Goal: Use online tool/utility: Utilize a website feature to perform a specific function

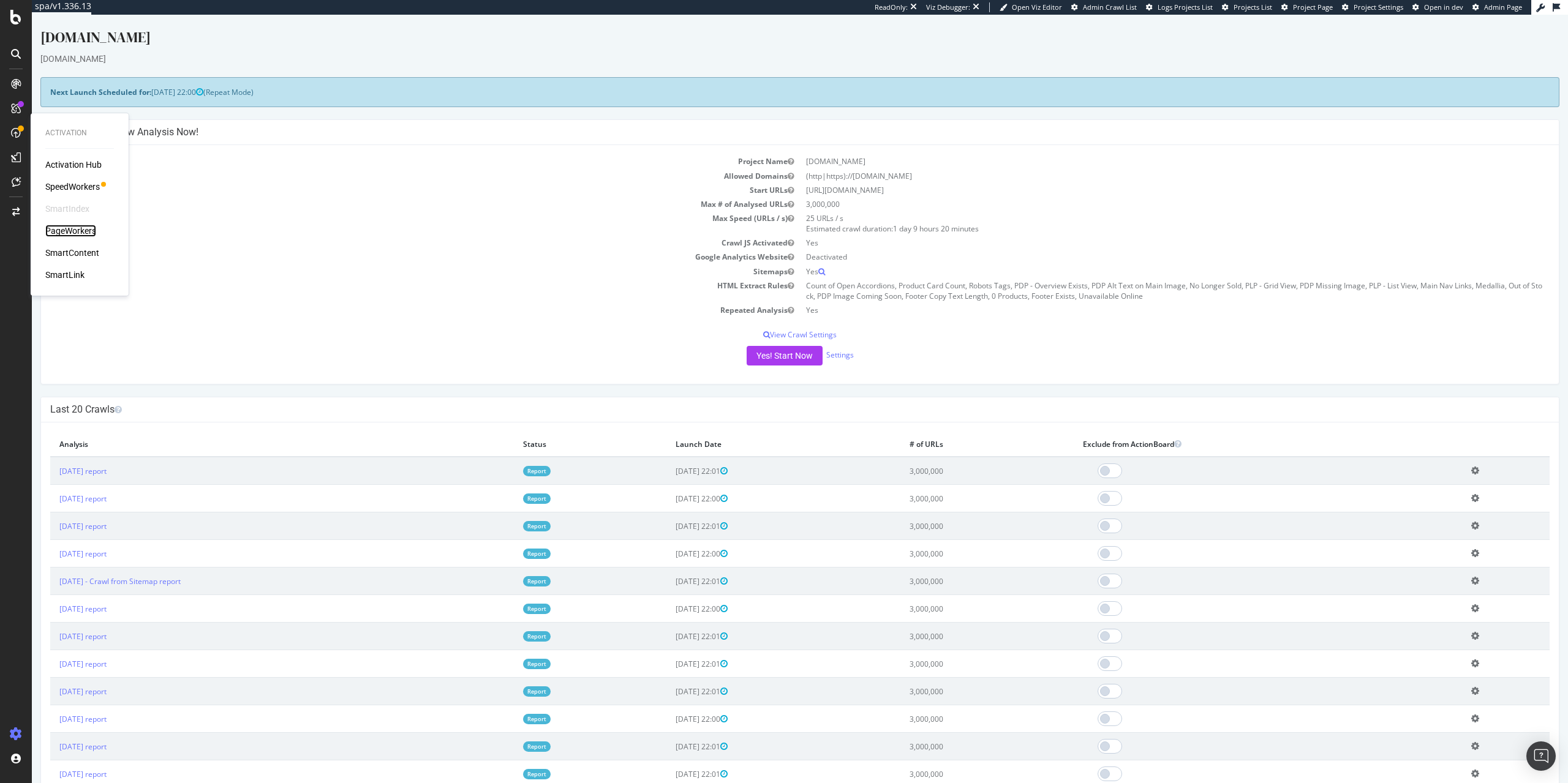
click at [78, 230] on div "PageWorkers" at bounding box center [70, 231] width 51 height 12
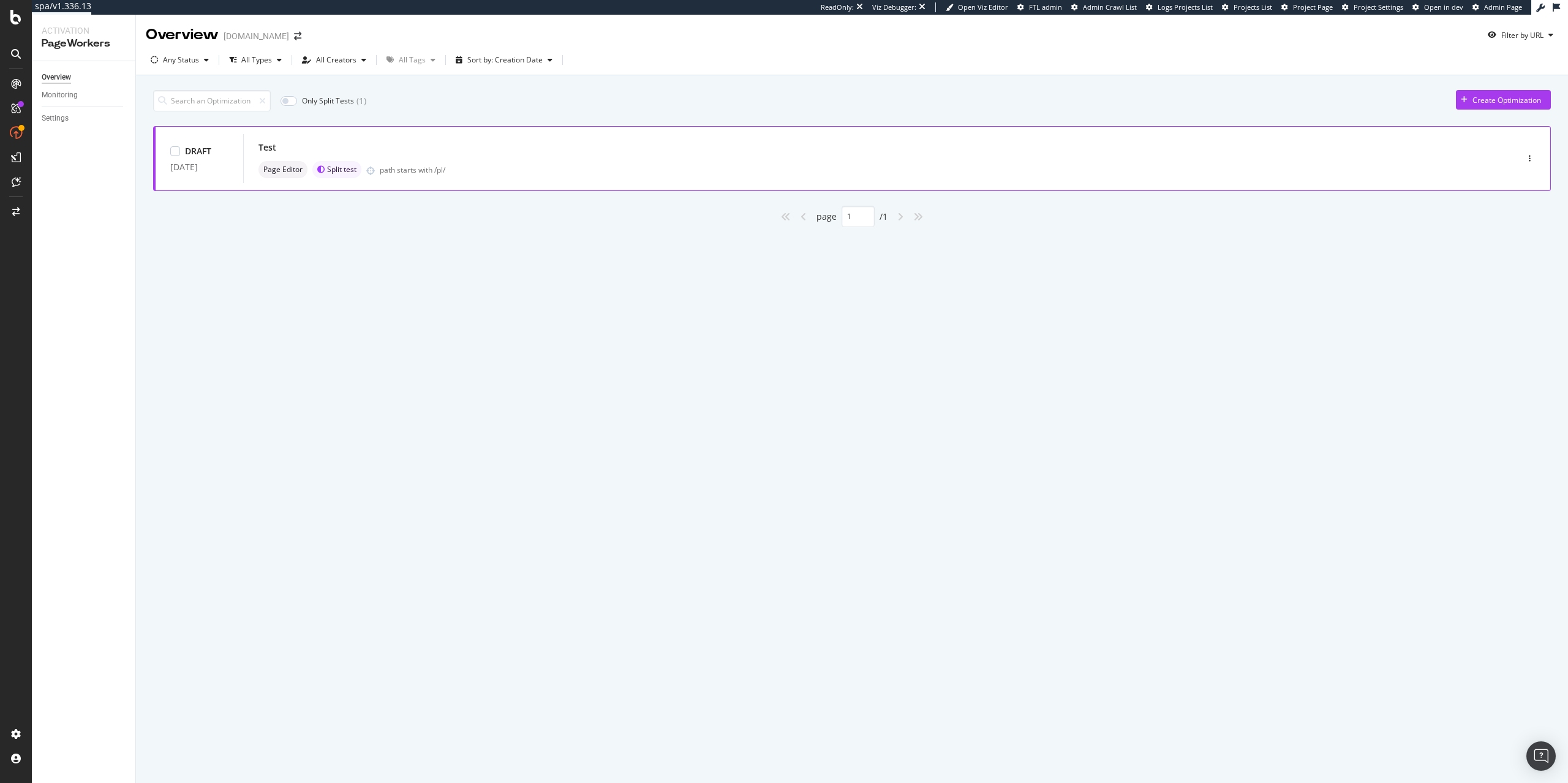
click at [473, 157] on div "Test Page Editor Split test path starts with /pl/" at bounding box center [862, 158] width 1206 height 39
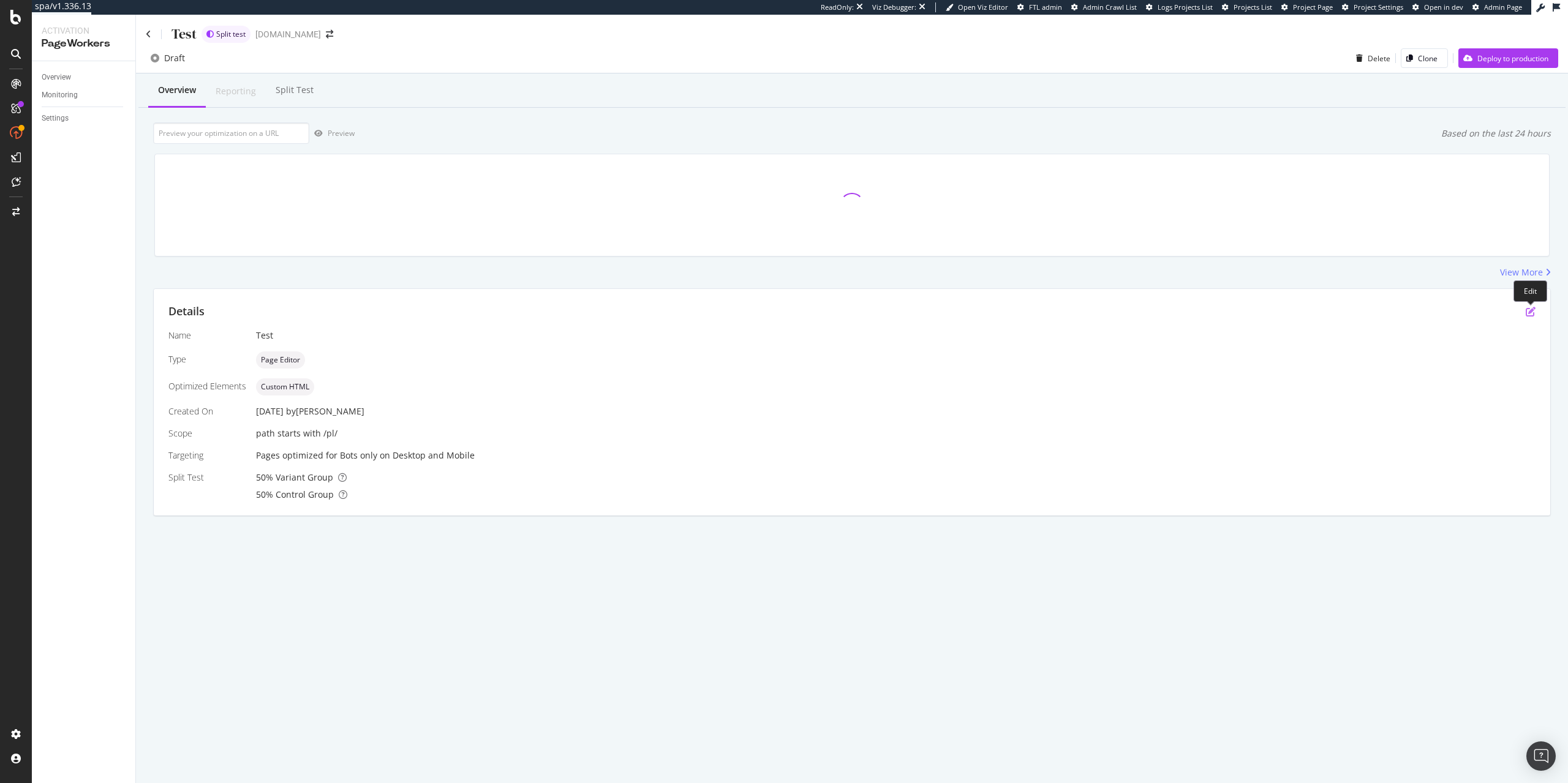
click at [1532, 310] on icon "pen-to-square" at bounding box center [1530, 312] width 10 height 10
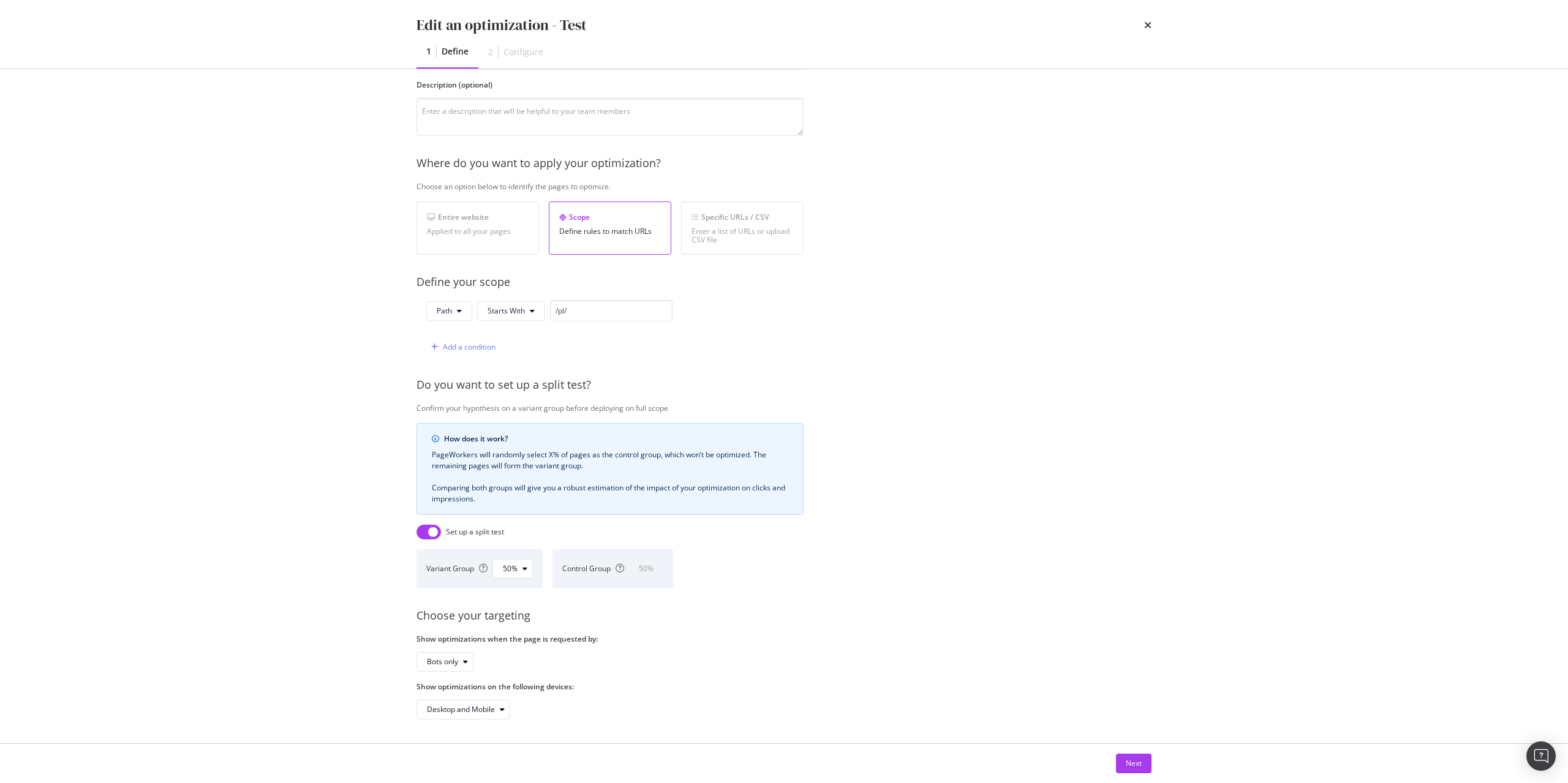
scroll to position [105, 0]
click at [1128, 759] on div "Next" at bounding box center [1133, 763] width 16 height 10
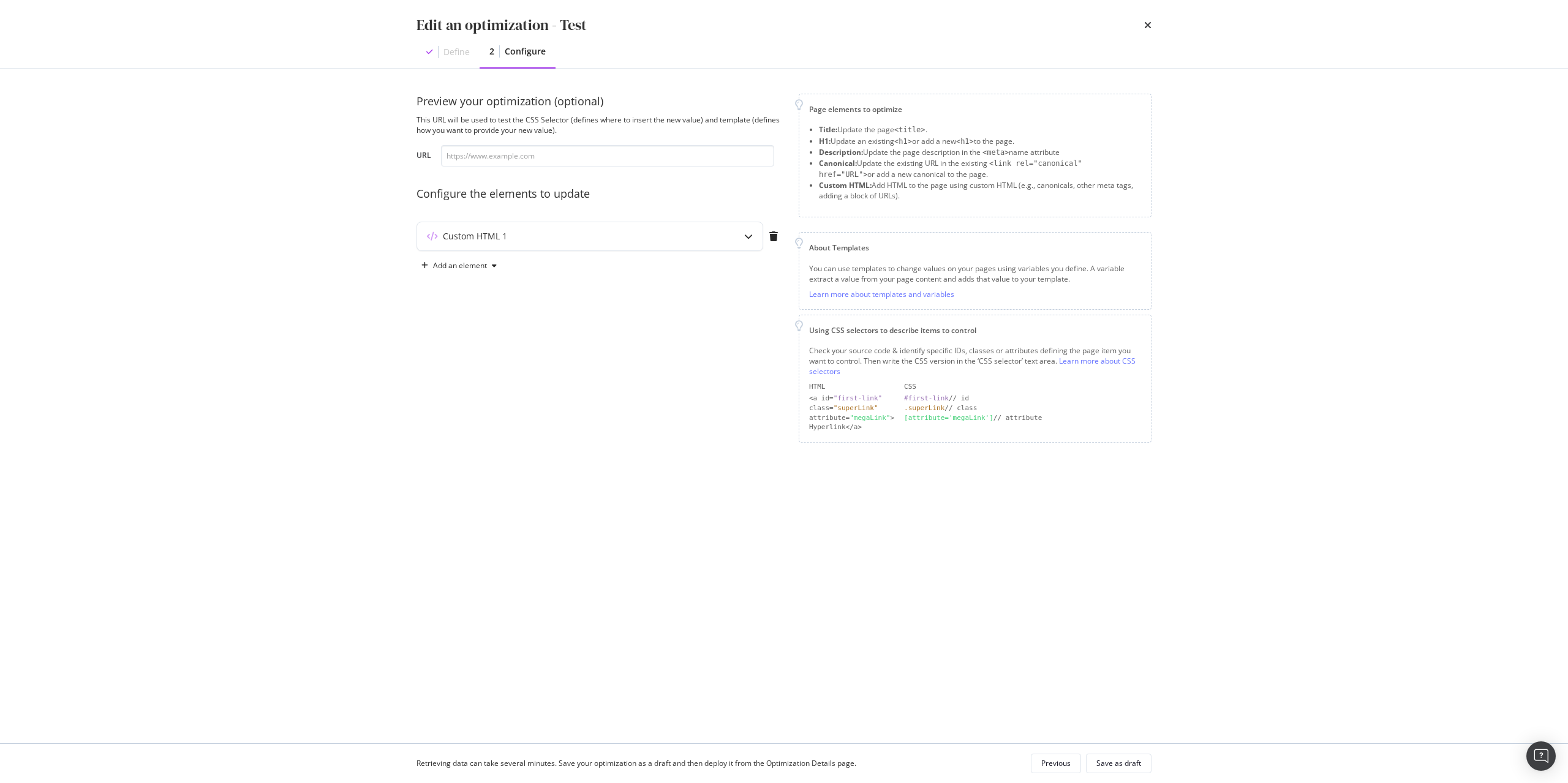
scroll to position [0, 0]
click at [488, 240] on div "Custom HTML 1" at bounding box center [475, 236] width 65 height 12
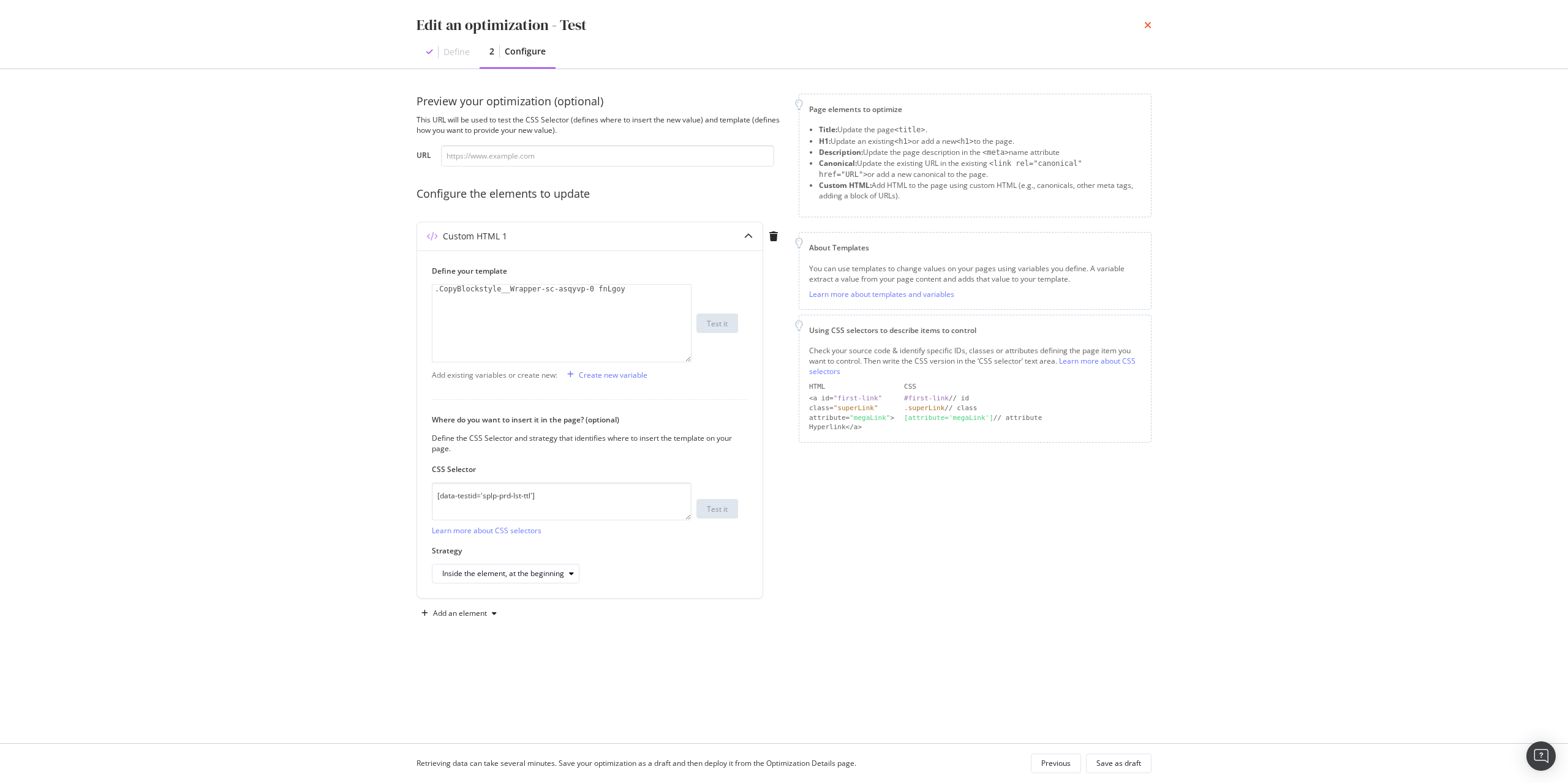
click at [1148, 28] on icon "times" at bounding box center [1147, 25] width 7 height 10
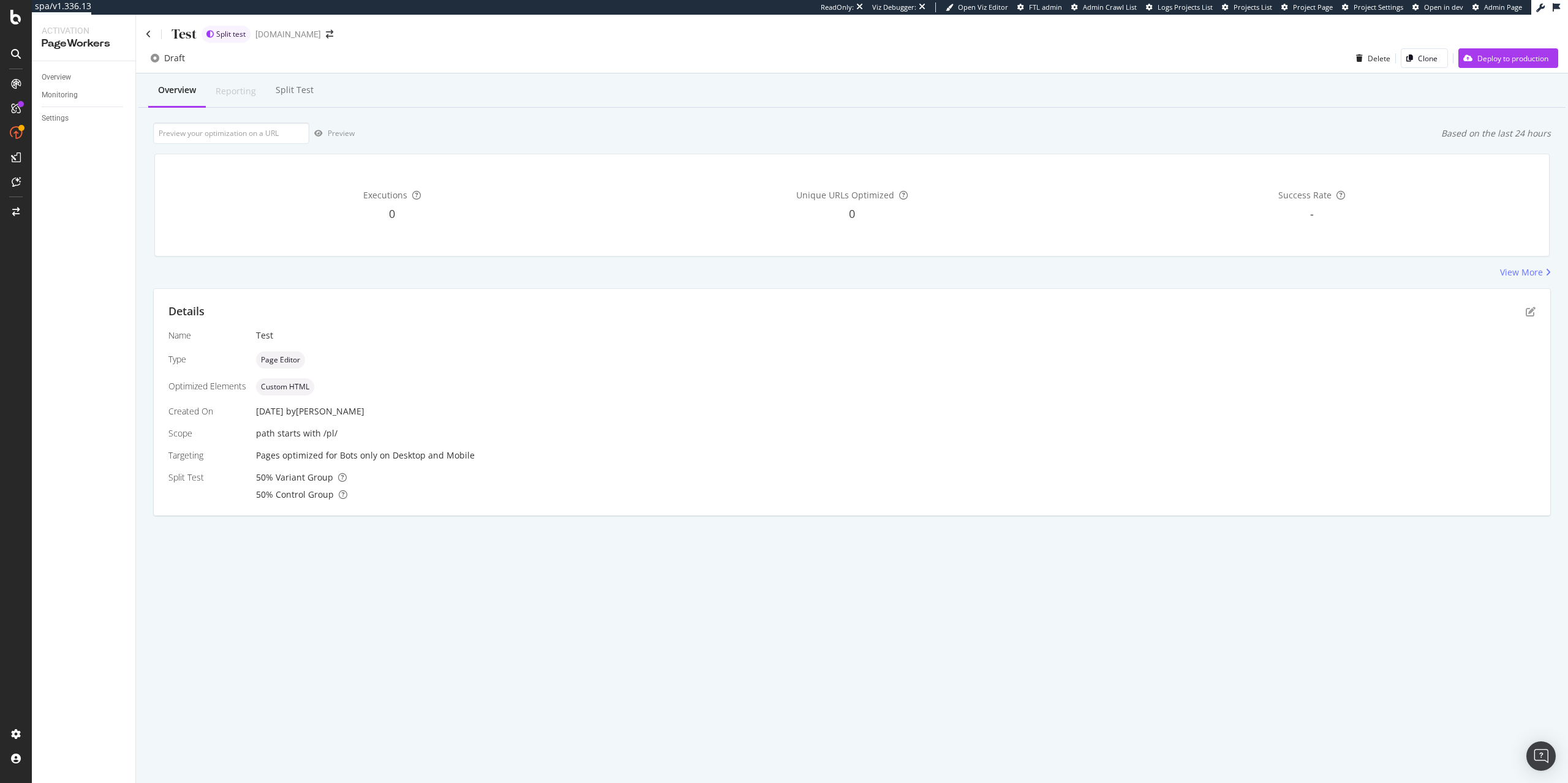
click at [143, 36] on div "Test Split test www.lowes.com" at bounding box center [851, 29] width 1432 height 29
click at [150, 34] on icon at bounding box center [148, 34] width 5 height 9
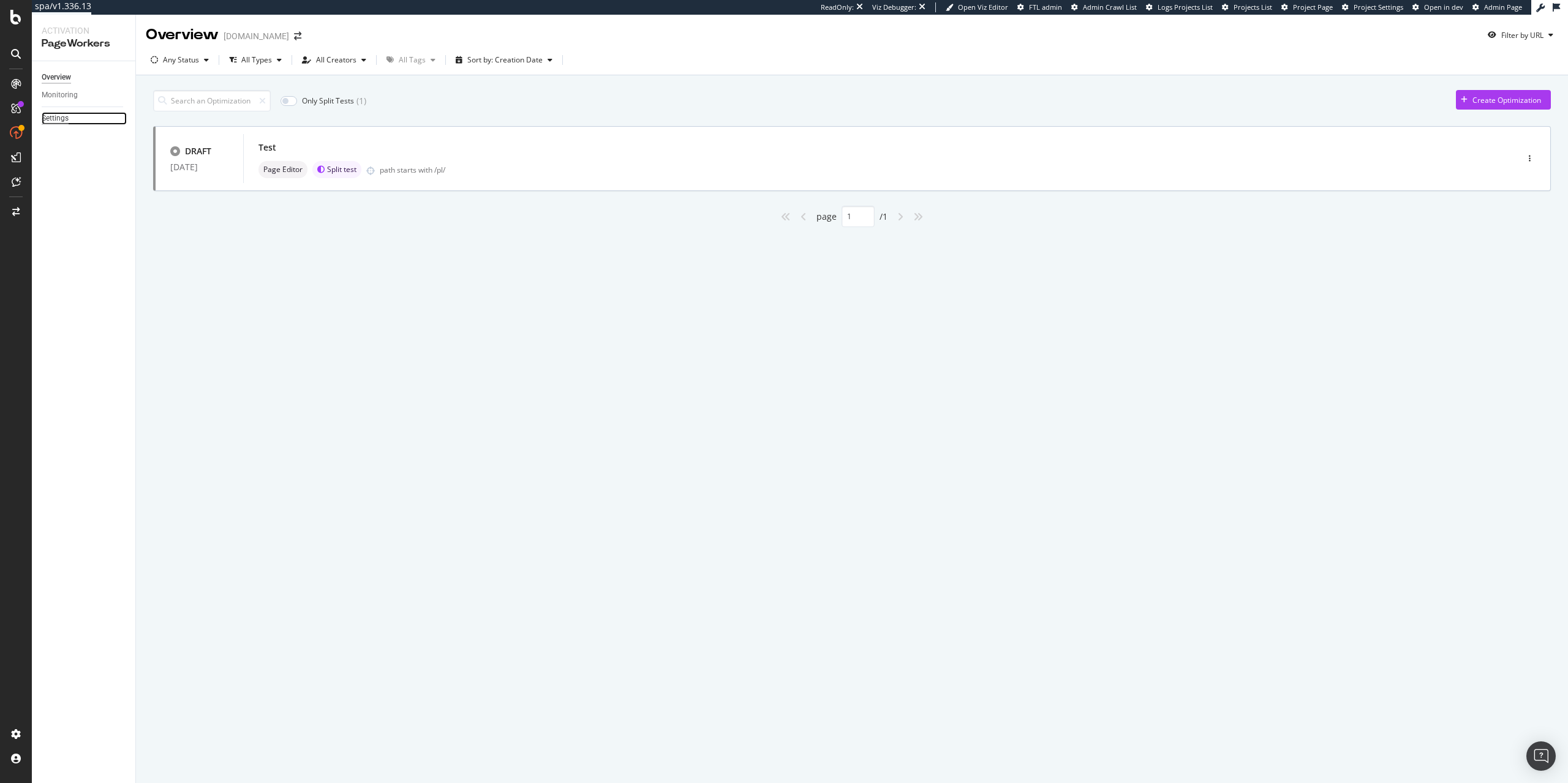
click at [42, 115] on div "Settings" at bounding box center [55, 118] width 27 height 13
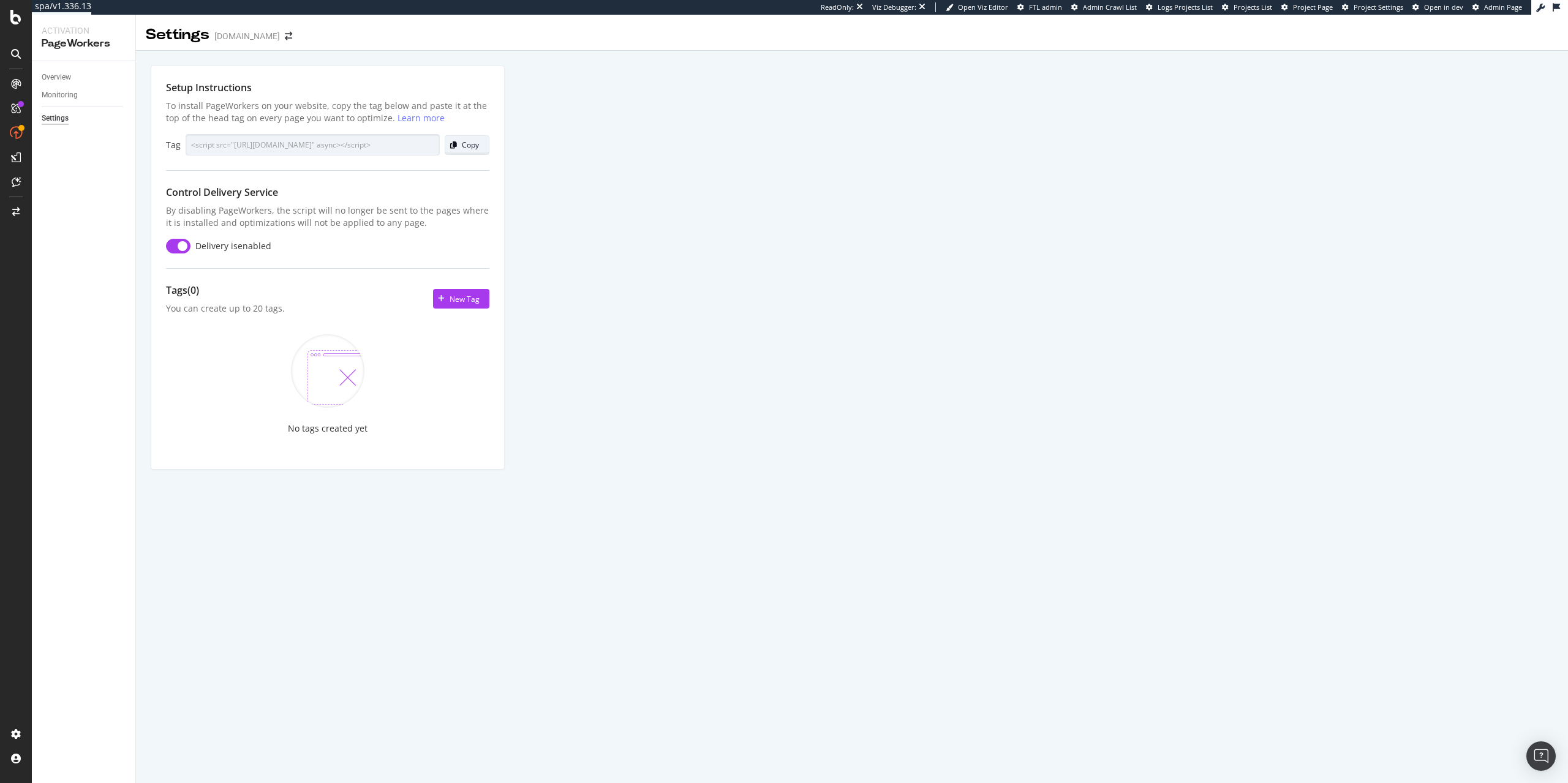
click at [455, 145] on icon "button" at bounding box center [454, 145] width 7 height 7
click at [71, 230] on div "PageWorkers" at bounding box center [70, 231] width 51 height 12
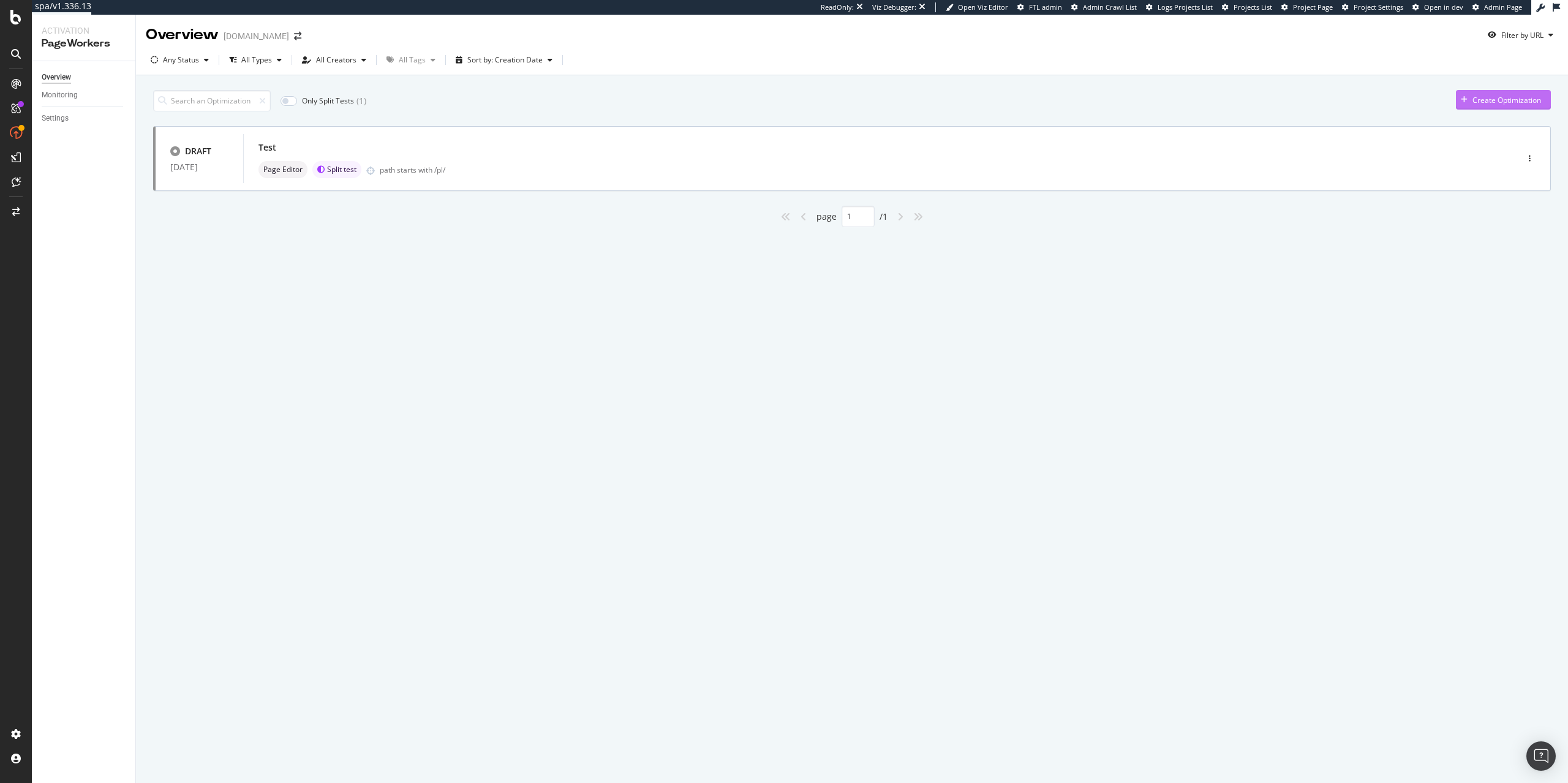
click at [1490, 101] on div "Create Optimization" at bounding box center [1506, 100] width 69 height 10
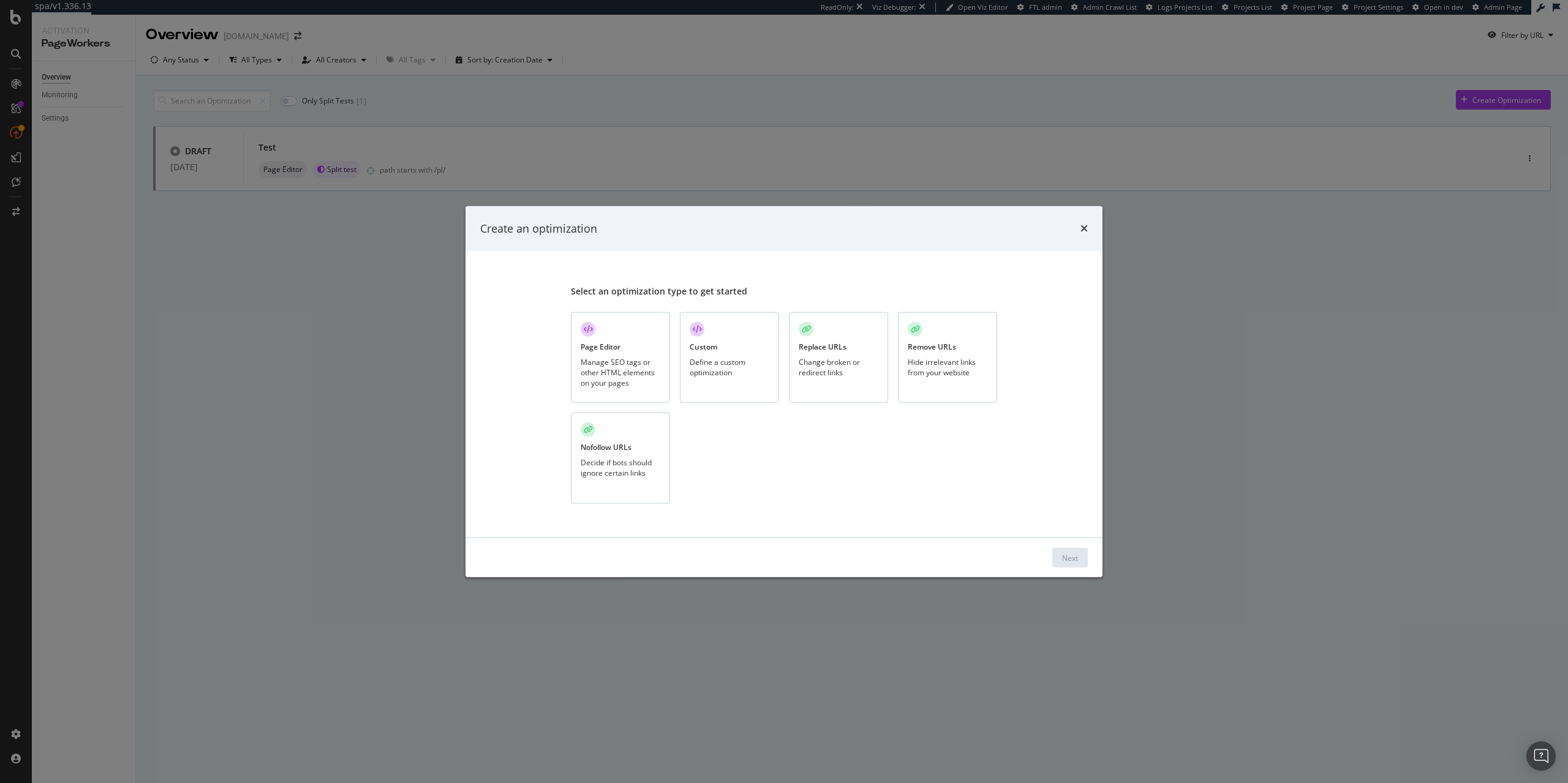
click at [636, 338] on div "Page Editor Manage SEO tags or other HTML elements on your pages" at bounding box center [620, 357] width 99 height 91
click at [1061, 559] on button "Next" at bounding box center [1070, 557] width 36 height 19
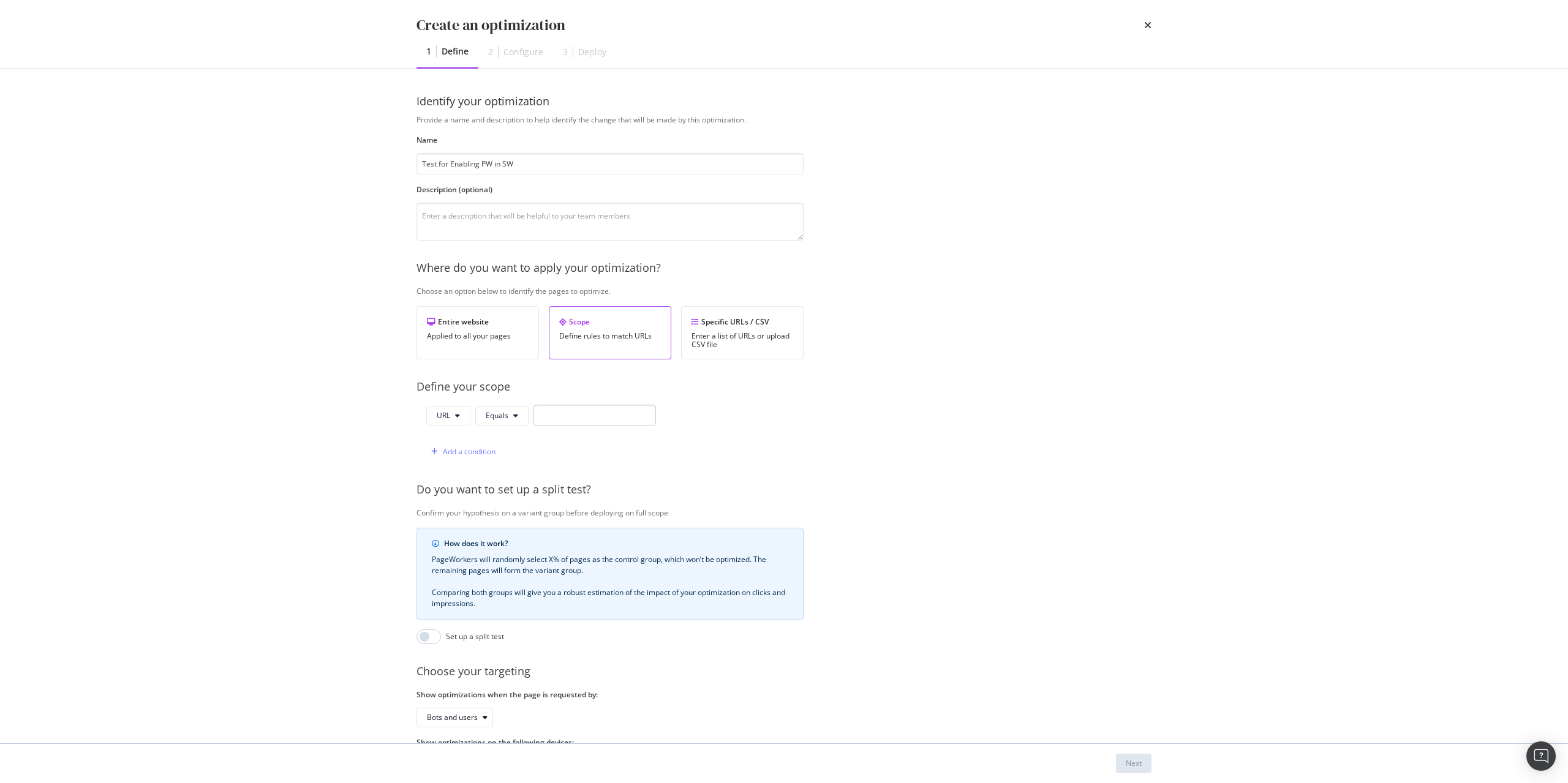
type input "Test for Enabling PW in SW"
click at [556, 419] on input "modal" at bounding box center [594, 415] width 122 height 22
paste input "[URL][DOMAIN_NAME]"
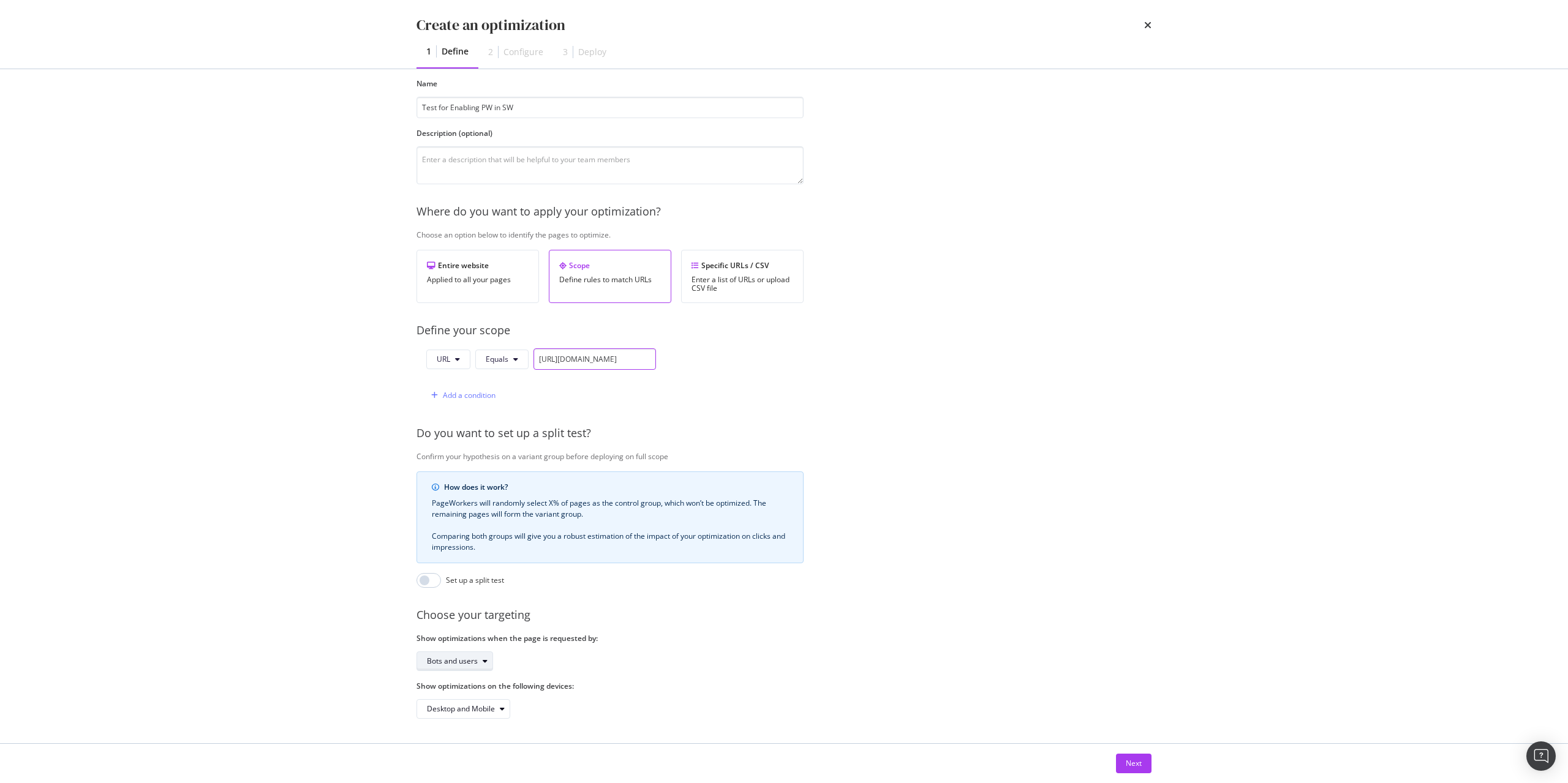
type input "[URL][DOMAIN_NAME]"
click at [450, 665] on div "Bots and users" at bounding box center [452, 661] width 51 height 7
click at [458, 696] on div "Bots only" at bounding box center [458, 702] width 73 height 16
click at [1139, 764] on div "Next" at bounding box center [1133, 763] width 16 height 10
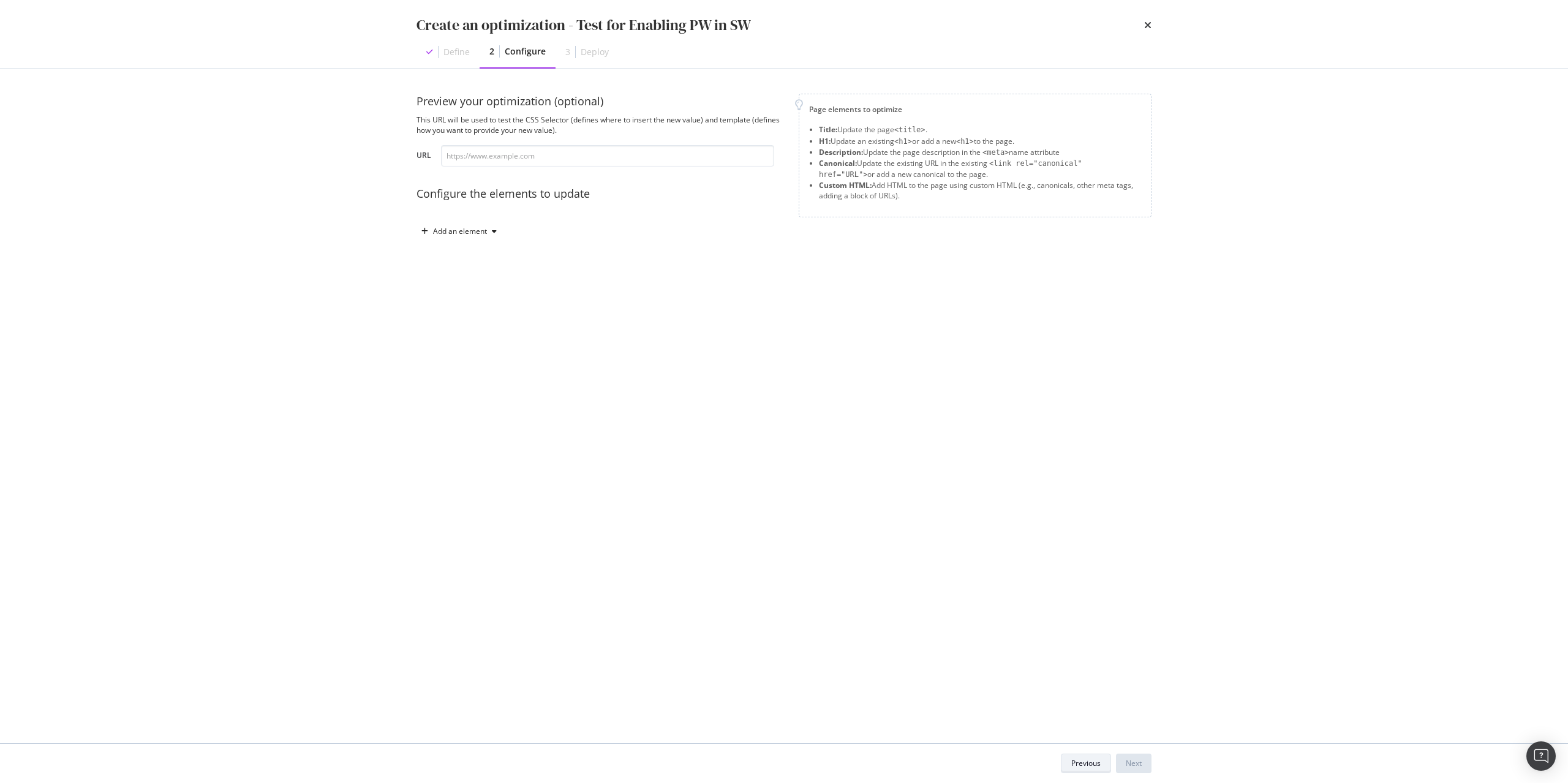
scroll to position [0, 0]
click at [450, 226] on div "Add an element" at bounding box center [458, 231] width 85 height 19
click at [465, 333] on div "Custom HTML" at bounding box center [473, 335] width 48 height 10
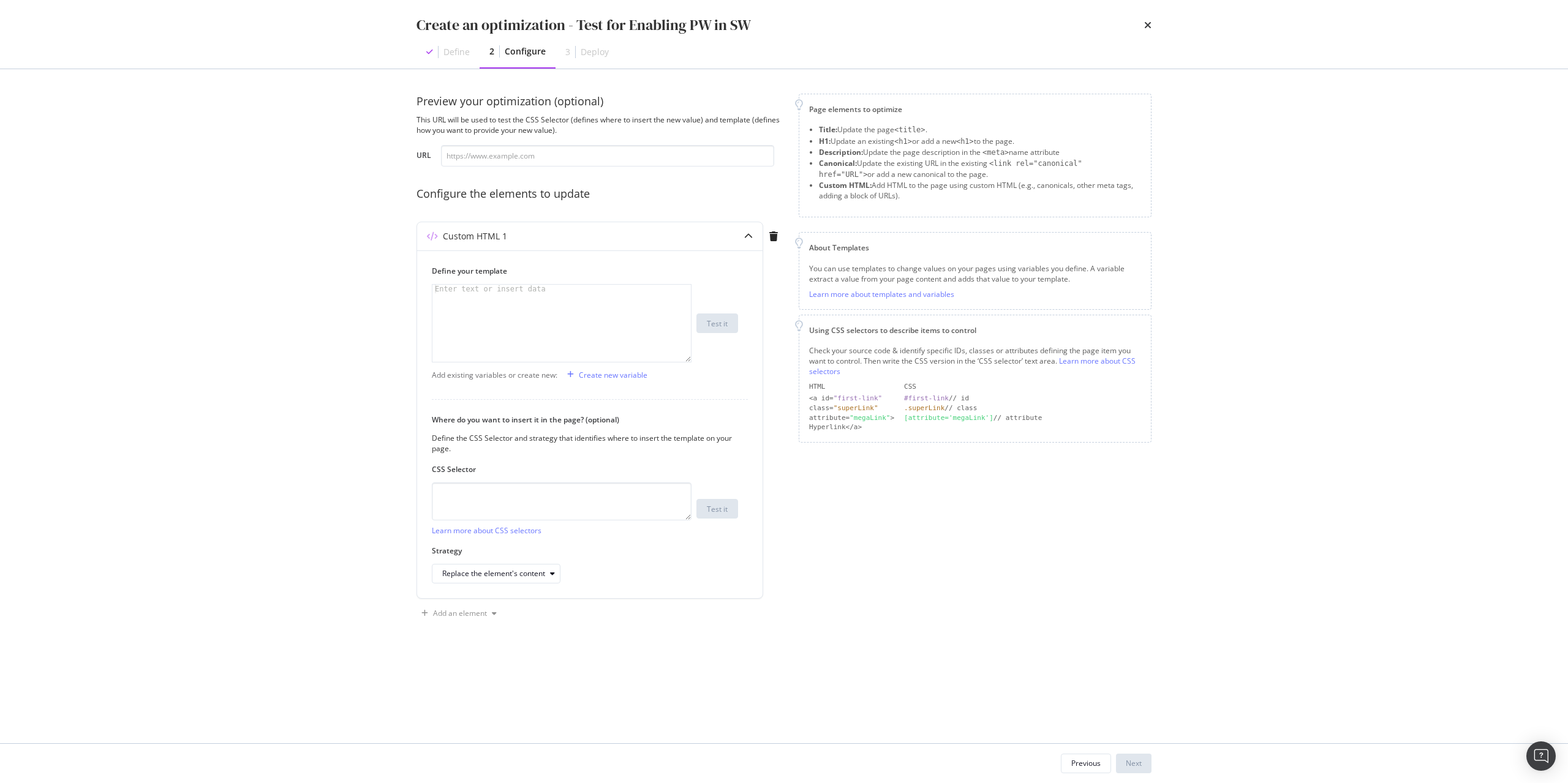
click at [465, 333] on div "modal" at bounding box center [562, 331] width 259 height 94
type textarea "<meta name="pageworkers" value="enabled">"
click at [596, 510] on textarea "modal" at bounding box center [561, 501] width 260 height 38
type textarea "head"
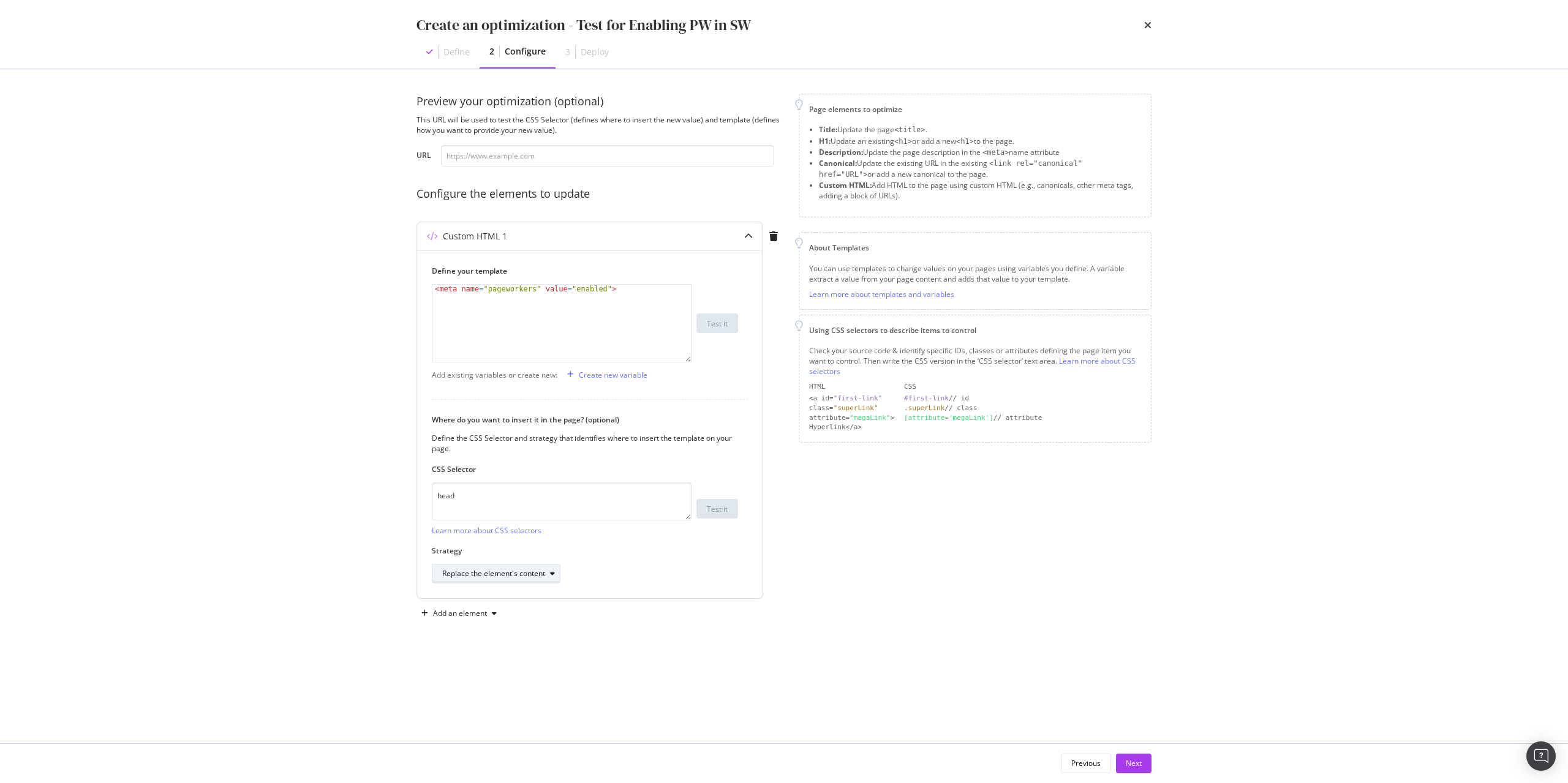
click at [507, 572] on div "Replace the element's content" at bounding box center [493, 573] width 103 height 7
click at [498, 619] on div "Inside the element, at the end" at bounding box center [498, 614] width 101 height 10
click at [1134, 759] on div "Next" at bounding box center [1133, 763] width 16 height 10
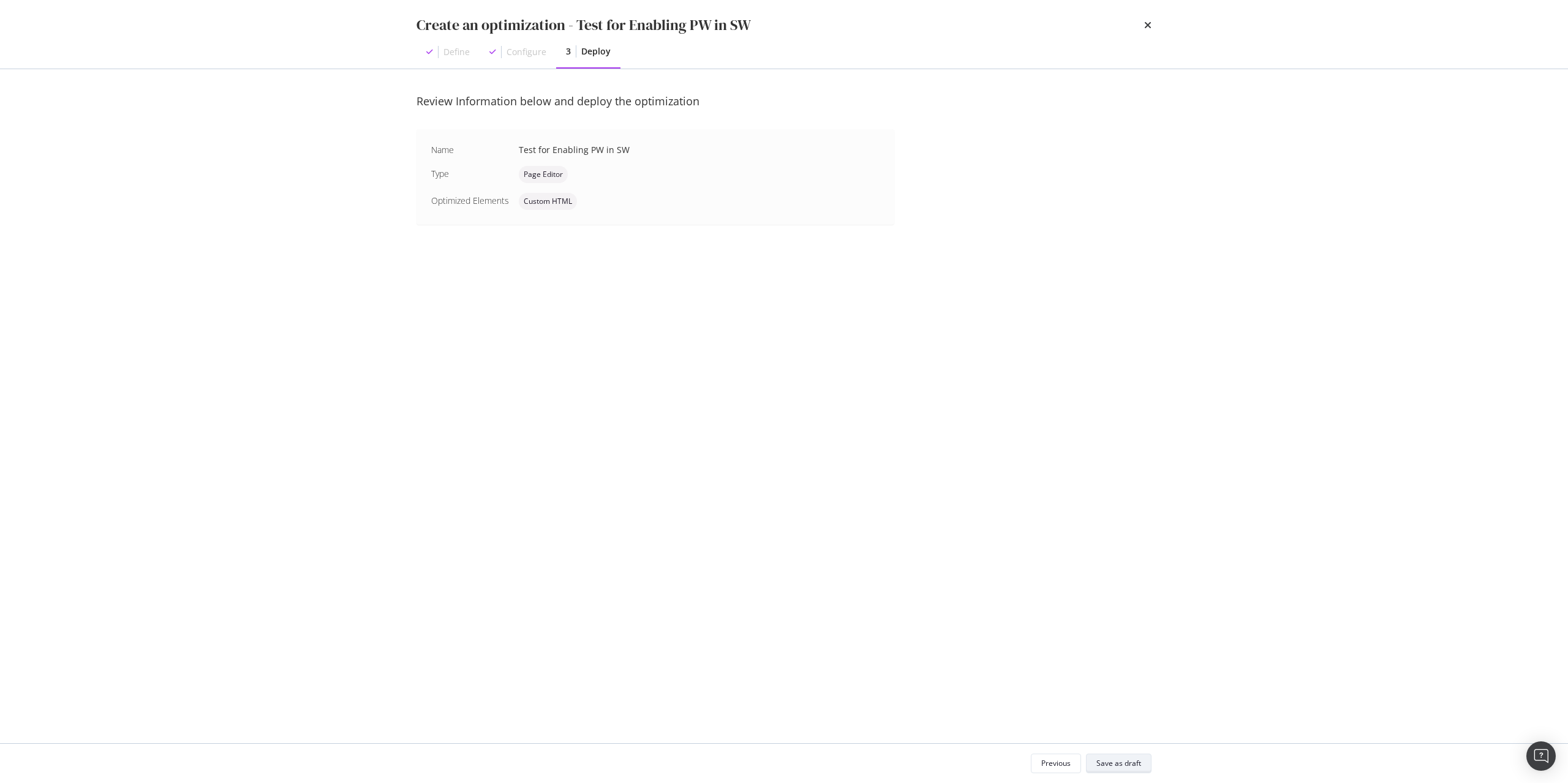
click at [1093, 764] on button "Save as draft" at bounding box center [1118, 763] width 65 height 19
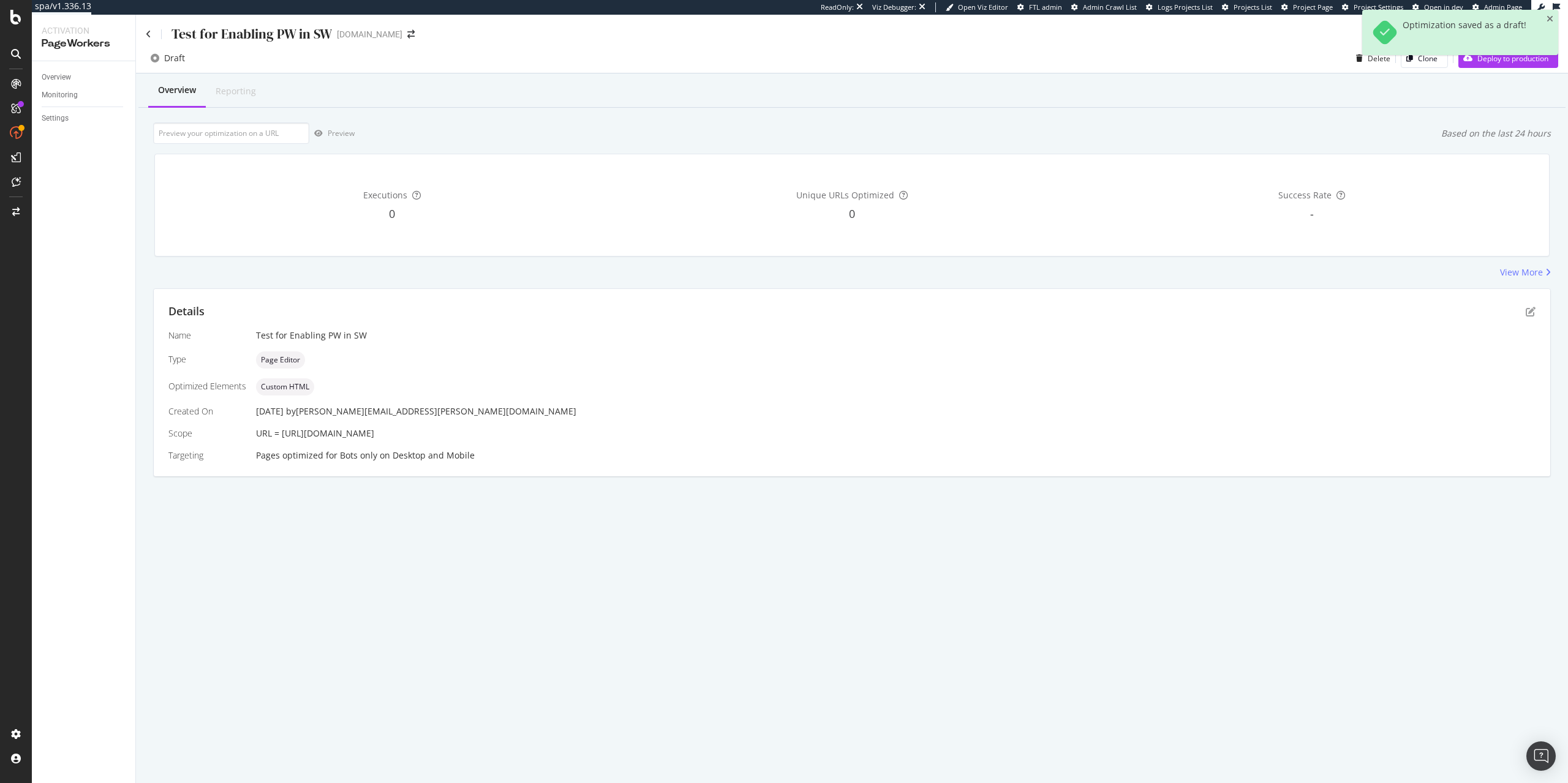
drag, startPoint x: 931, startPoint y: 434, endPoint x: 902, endPoint y: 430, distance: 29.3
click at [902, 430] on div "URL = https://www.lowes.com/pd/Whirlpool-24-5-cu-ft-4-Door-French-Door-Refriger…" at bounding box center [895, 434] width 1280 height 12
click at [374, 430] on span "URL = https://www.lowes.com/pd/Whirlpool-24-5-cu-ft-4-Door-French-Door-Refriger…" at bounding box center [315, 433] width 118 height 12
drag, startPoint x: 925, startPoint y: 436, endPoint x: 282, endPoint y: 439, distance: 643.0
click at [282, 439] on div "URL = https://www.lowes.com/pd/Whirlpool-24-5-cu-ft-4-Door-French-Door-Refriger…" at bounding box center [895, 434] width 1280 height 12
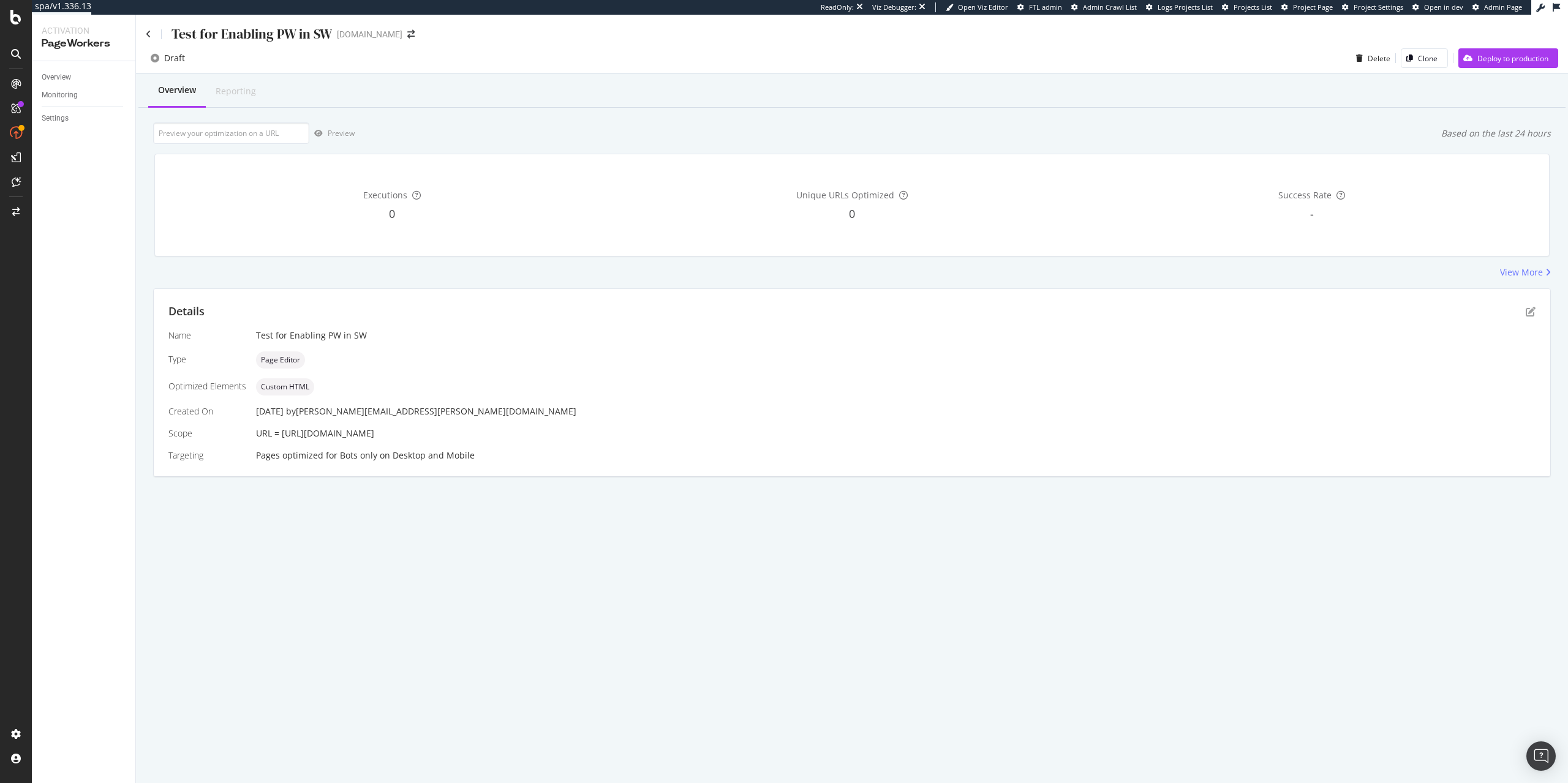
copy span "[URL][DOMAIN_NAME]"
click at [276, 142] on input "url" at bounding box center [231, 133] width 156 height 22
paste input "[URL][DOMAIN_NAME]"
type input "[URL][DOMAIN_NAME]"
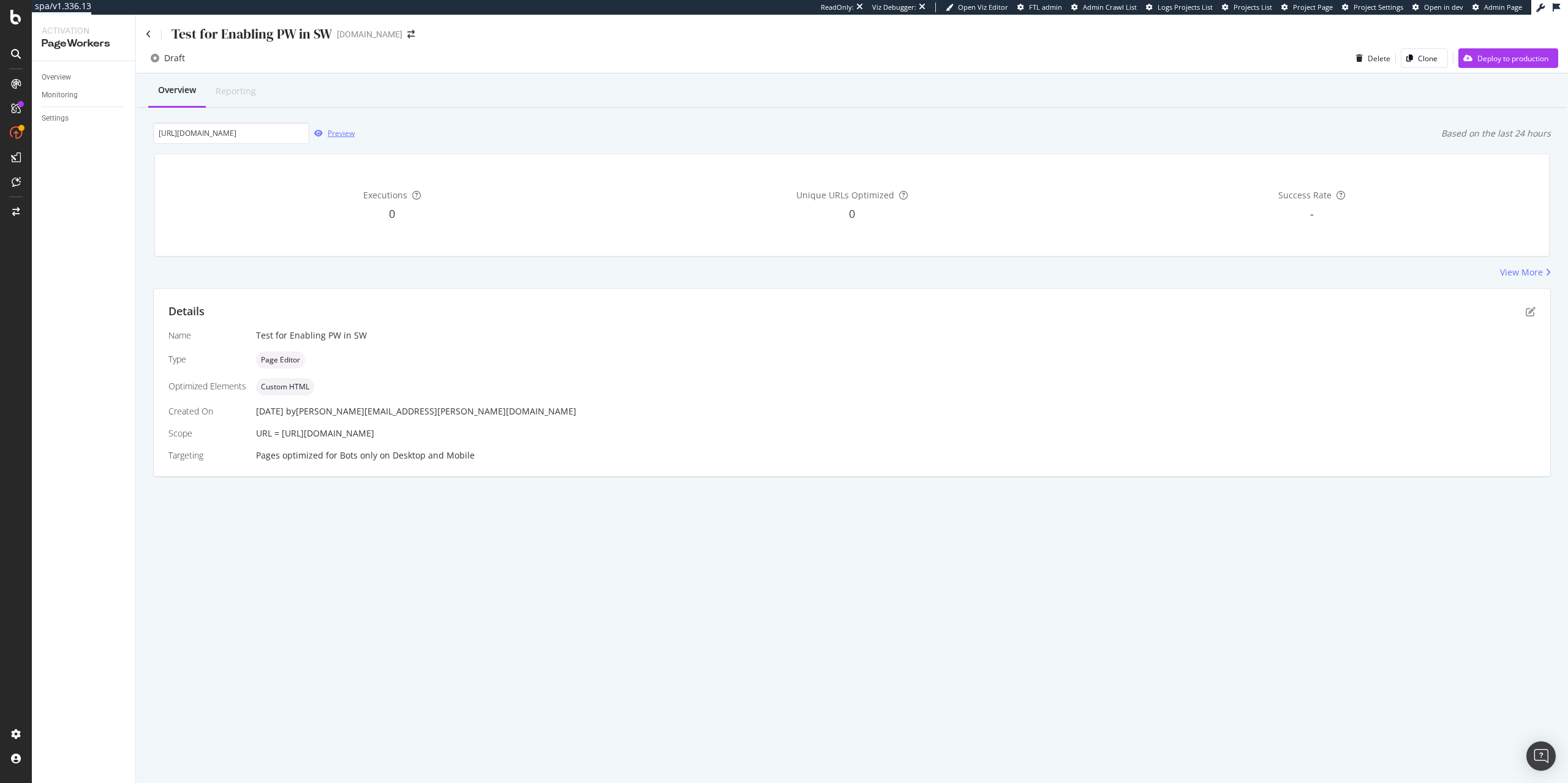
click at [334, 139] on div "Preview" at bounding box center [332, 134] width 45 height 19
click at [1504, 64] on div "Deploy to production" at bounding box center [1512, 58] width 71 height 10
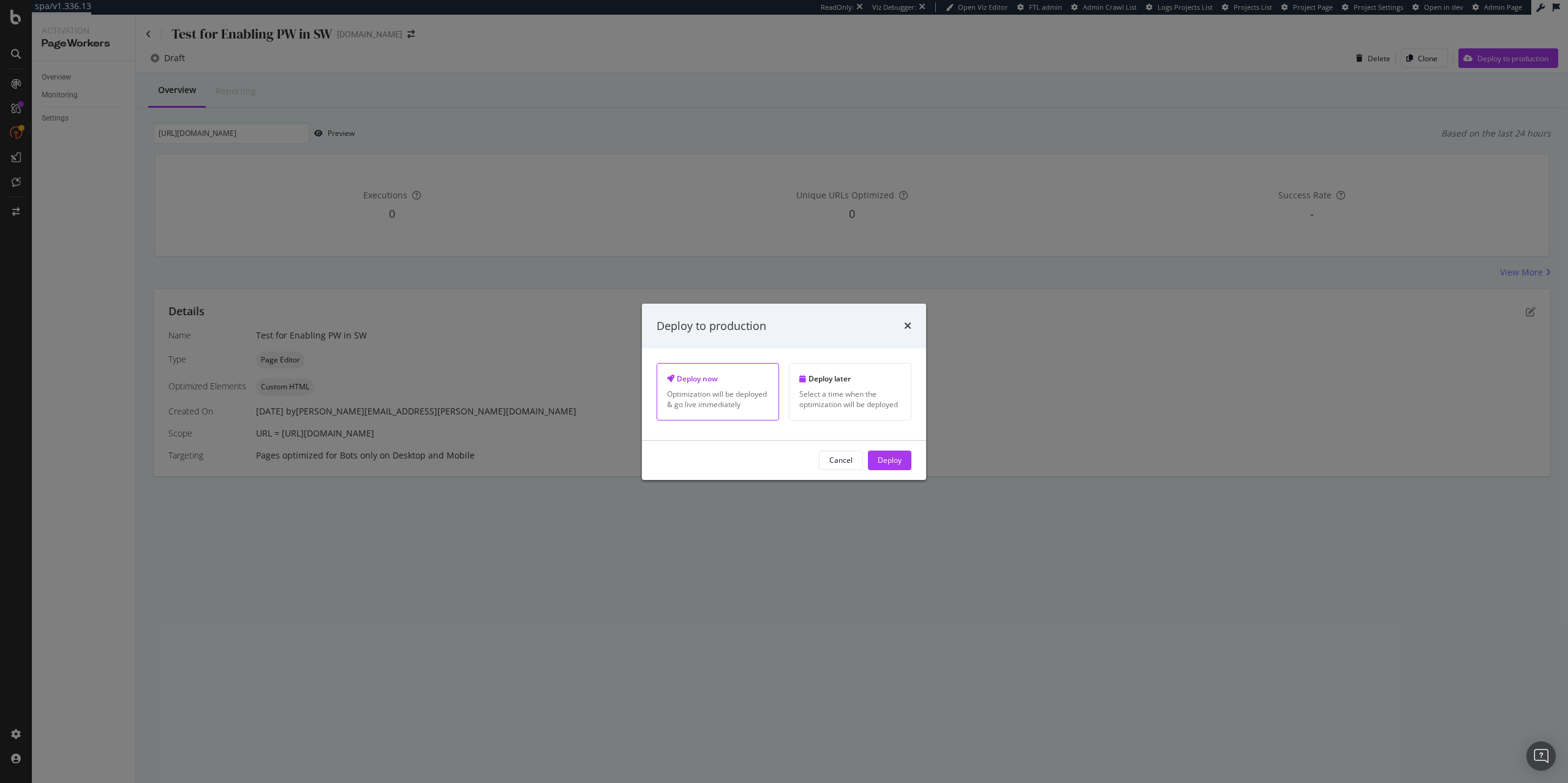
click at [701, 390] on div "Optimization will be deployed & go live immediately" at bounding box center [718, 399] width 101 height 21
click at [895, 457] on div "Deploy" at bounding box center [889, 460] width 24 height 10
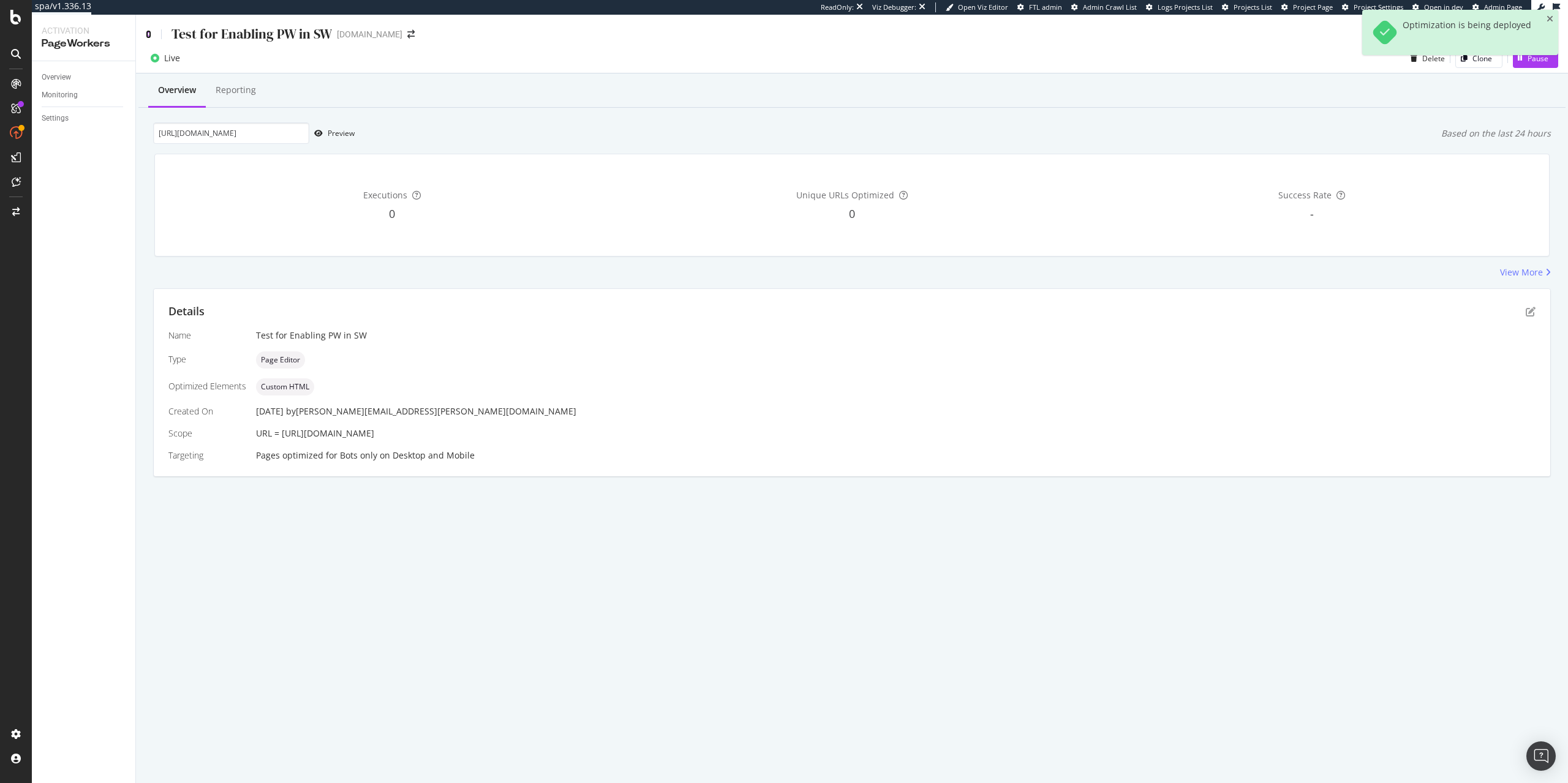
click at [150, 34] on icon at bounding box center [148, 34] width 5 height 9
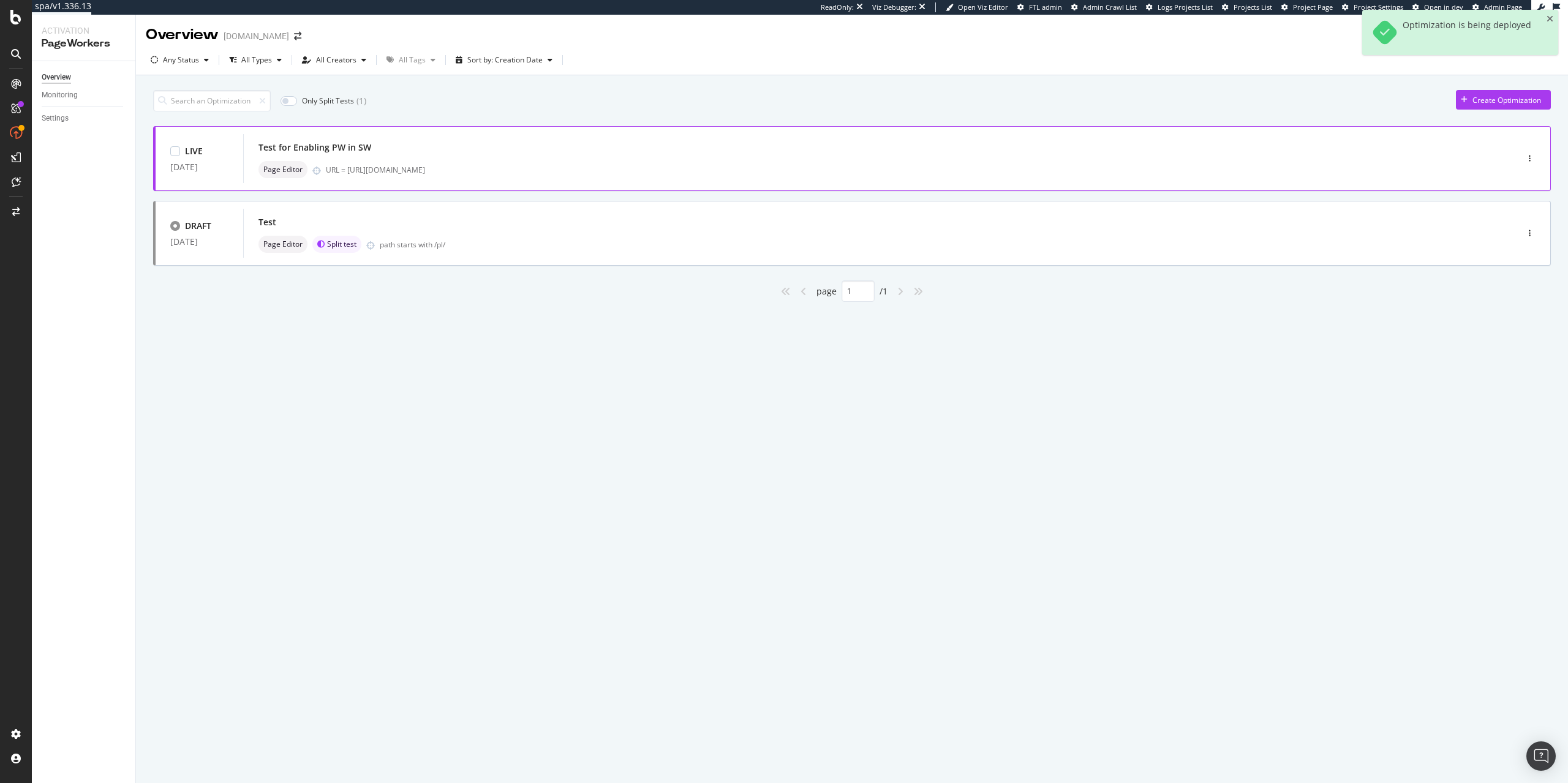
click at [652, 163] on div "Page Editor URL = https://www.lowes.com/pd/Whirlpool-24-5-cu-ft-4-Door-French-D…" at bounding box center [862, 170] width 1206 height 17
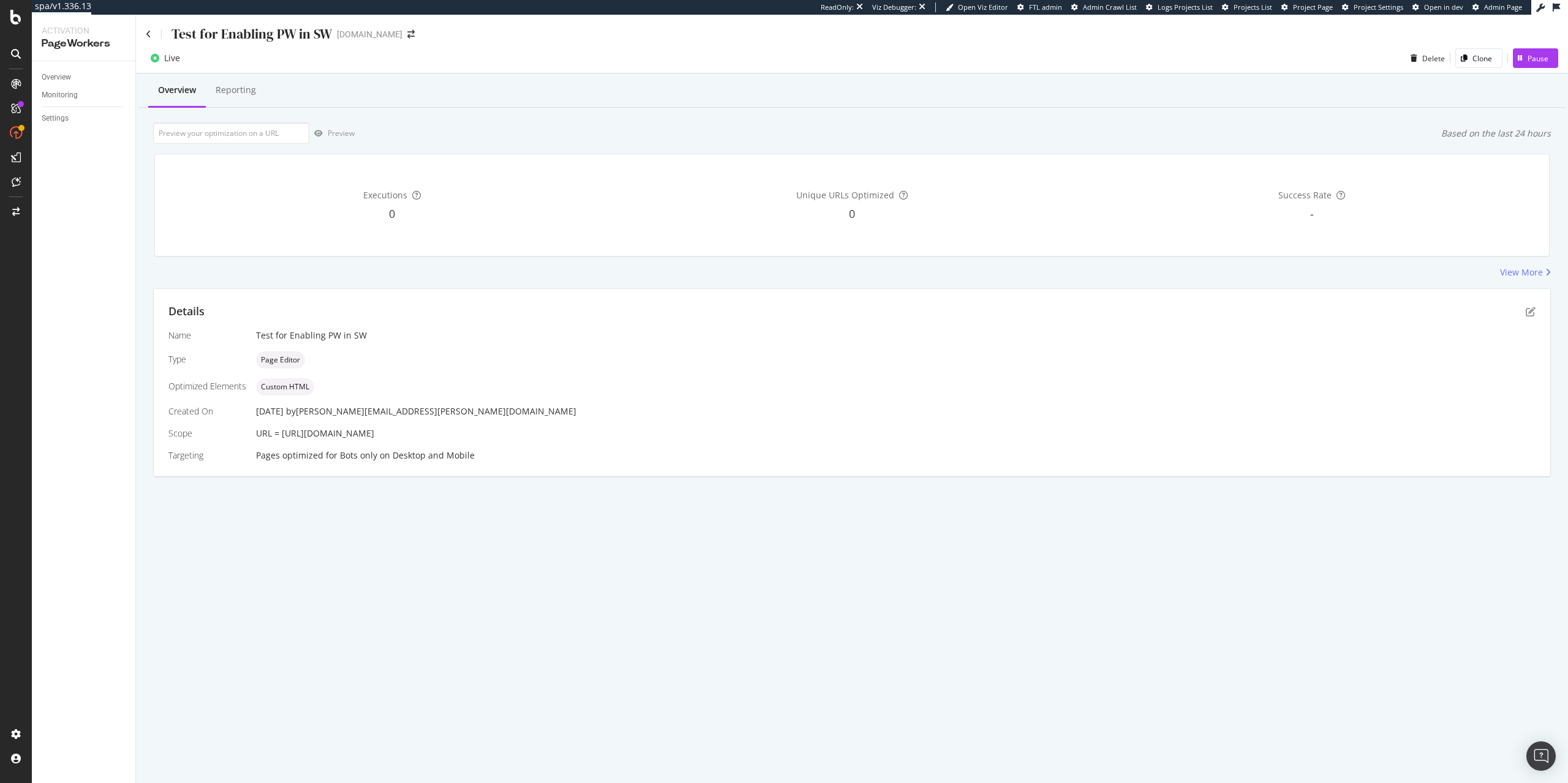
click at [654, 382] on div "Custom HTML" at bounding box center [895, 387] width 1280 height 17
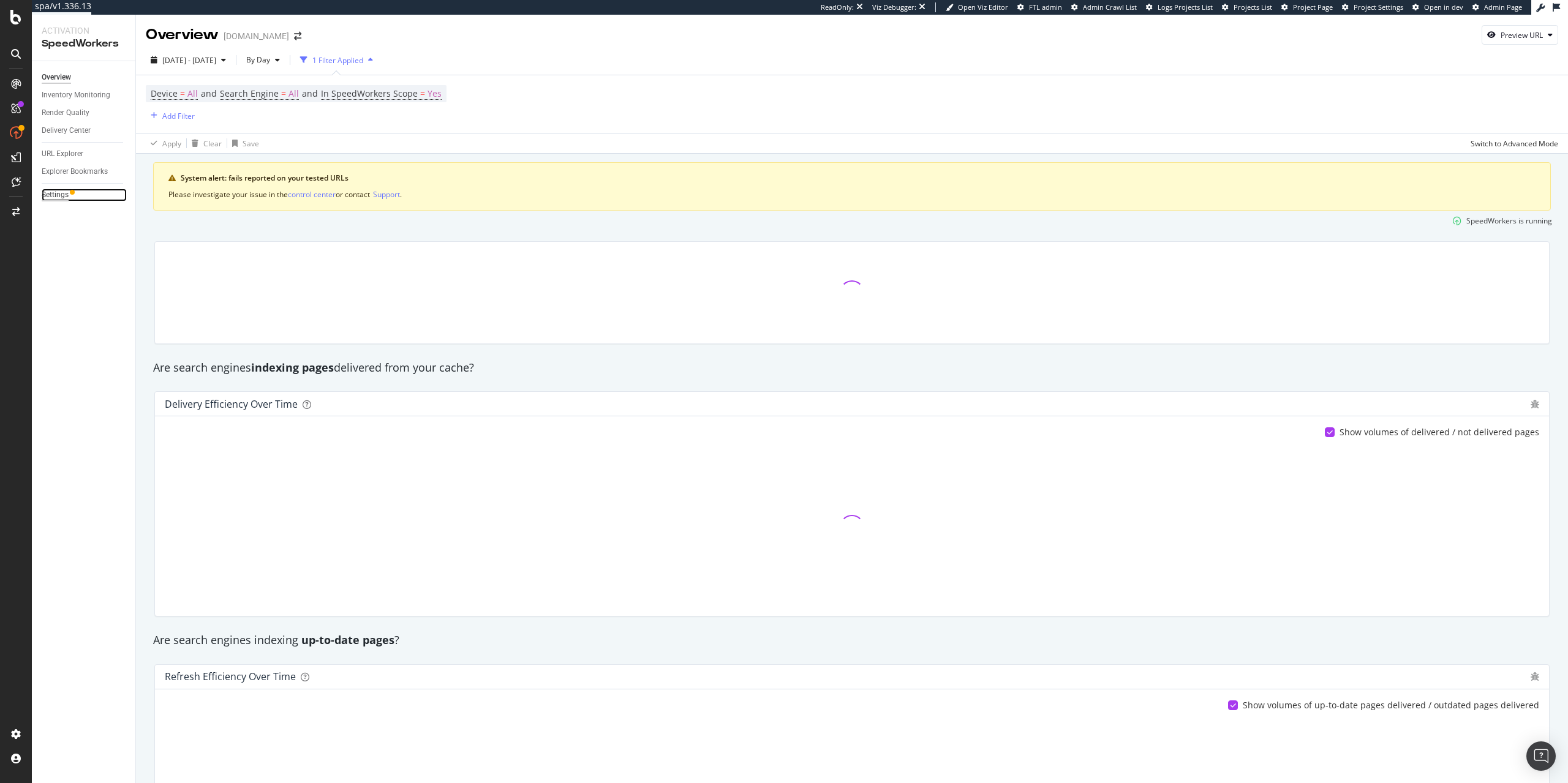
click at [62, 196] on div "Settings" at bounding box center [55, 195] width 27 height 13
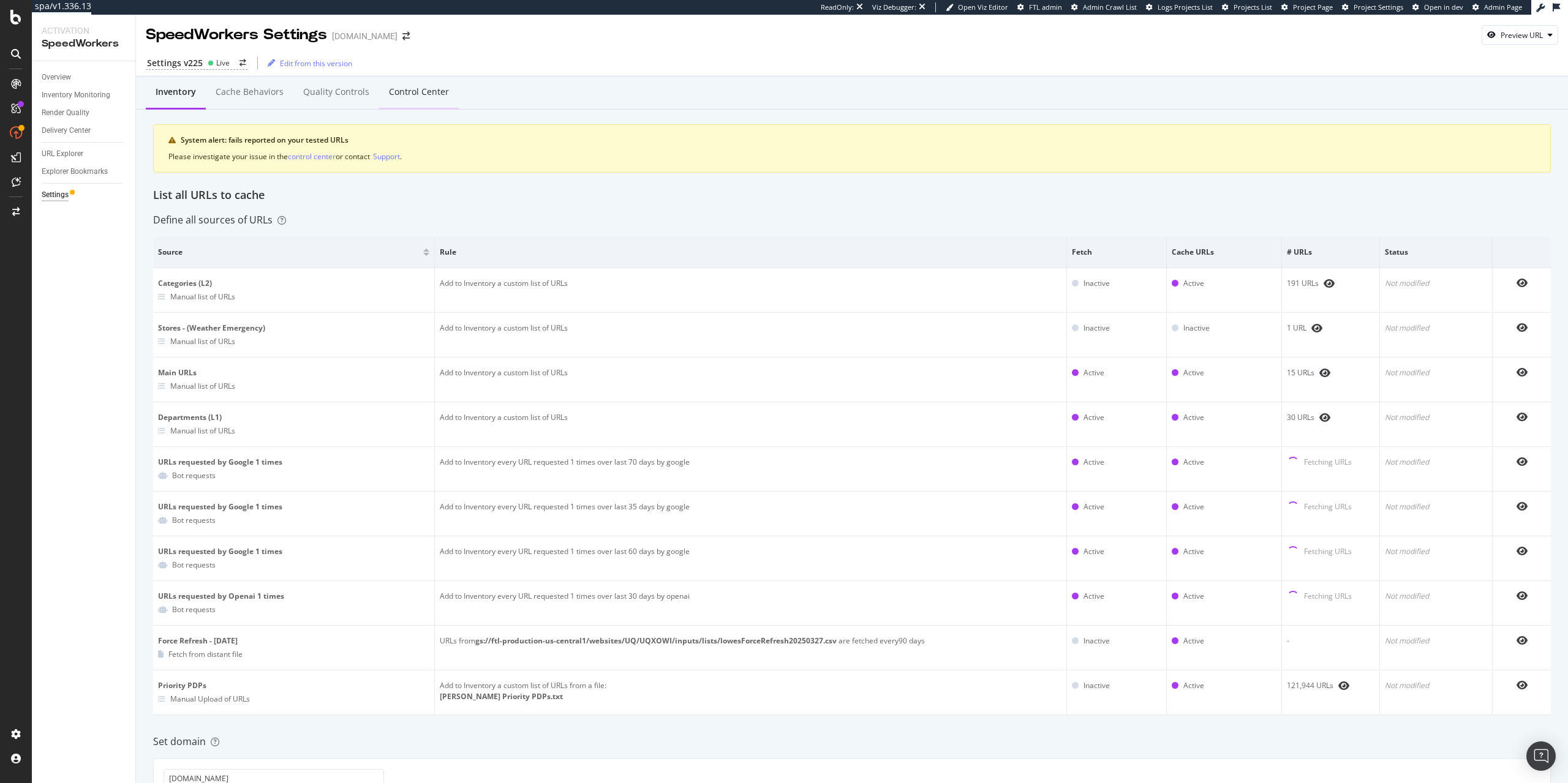
click at [433, 103] on div "Control Center" at bounding box center [418, 92] width 79 height 34
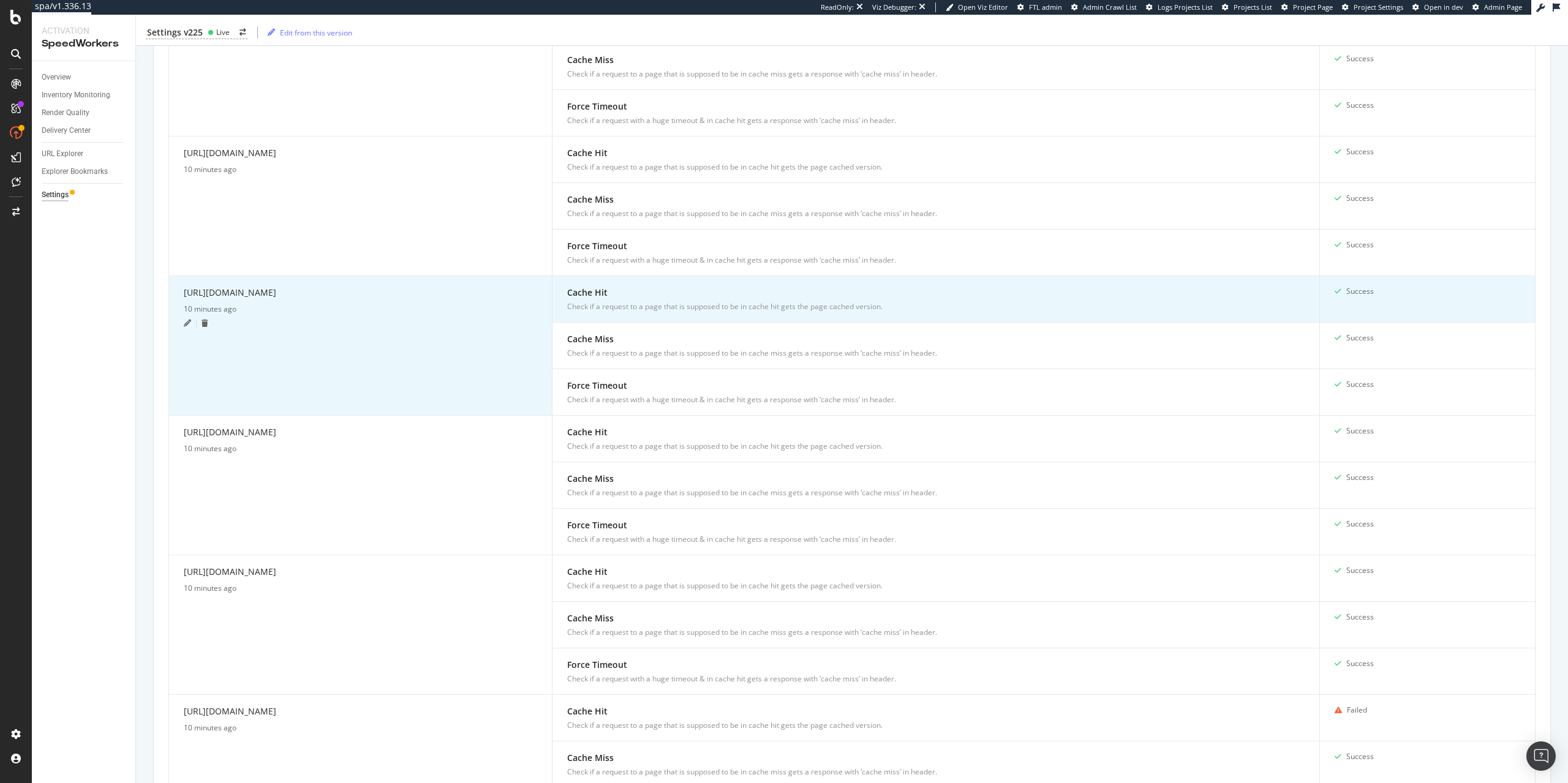
scroll to position [628, 0]
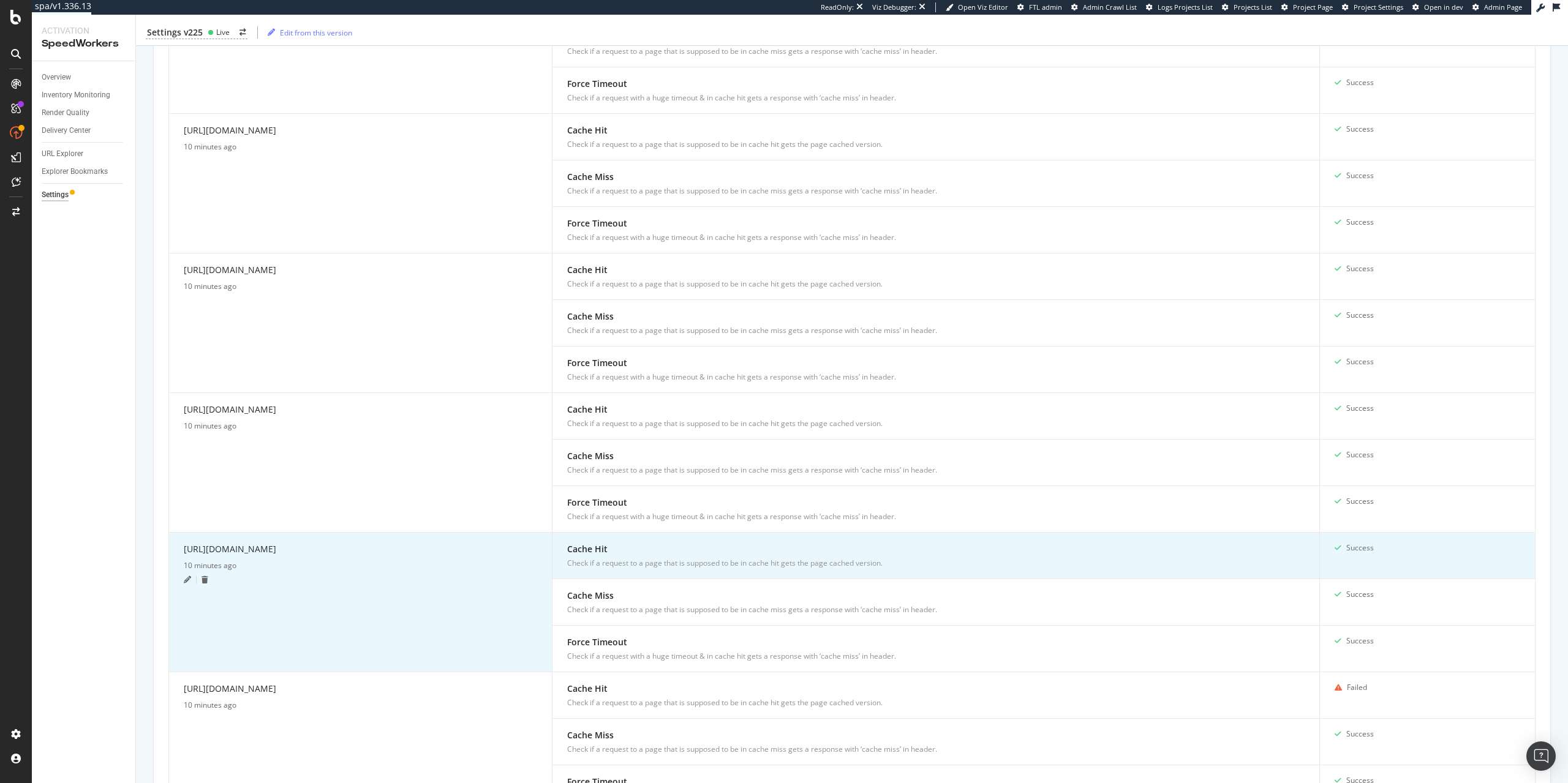
click at [397, 541] on td "https://www.lowes.com/pd/Whirlpool-24-5-cu-ft-4-Door-French-Door-Refrigerator-w…" at bounding box center [361, 602] width 383 height 139
click at [398, 550] on div "[URL][DOMAIN_NAME]" at bounding box center [360, 551] width 353 height 18
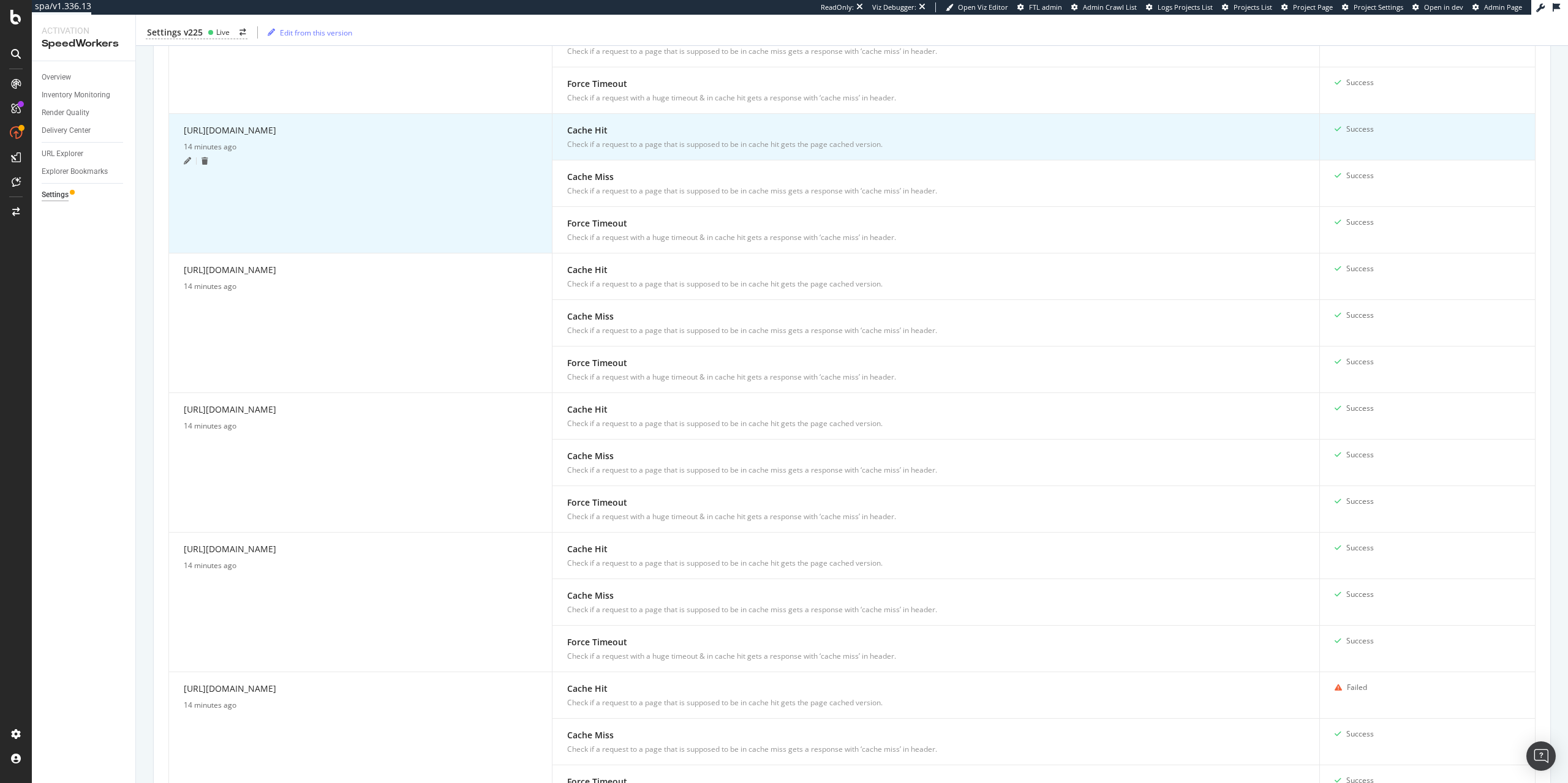
scroll to position [279, 0]
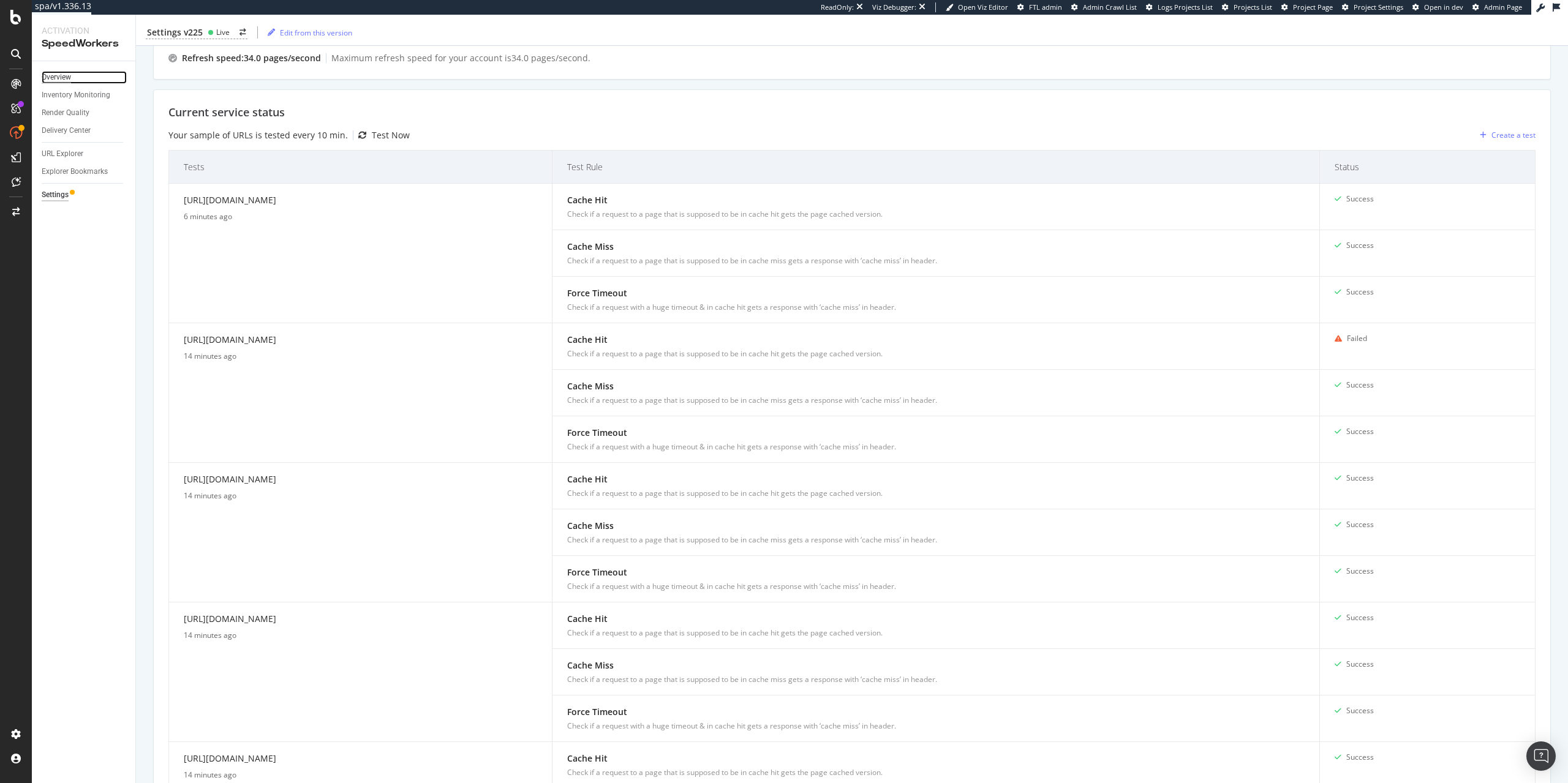
click at [59, 75] on div "Overview" at bounding box center [56, 77] width 30 height 13
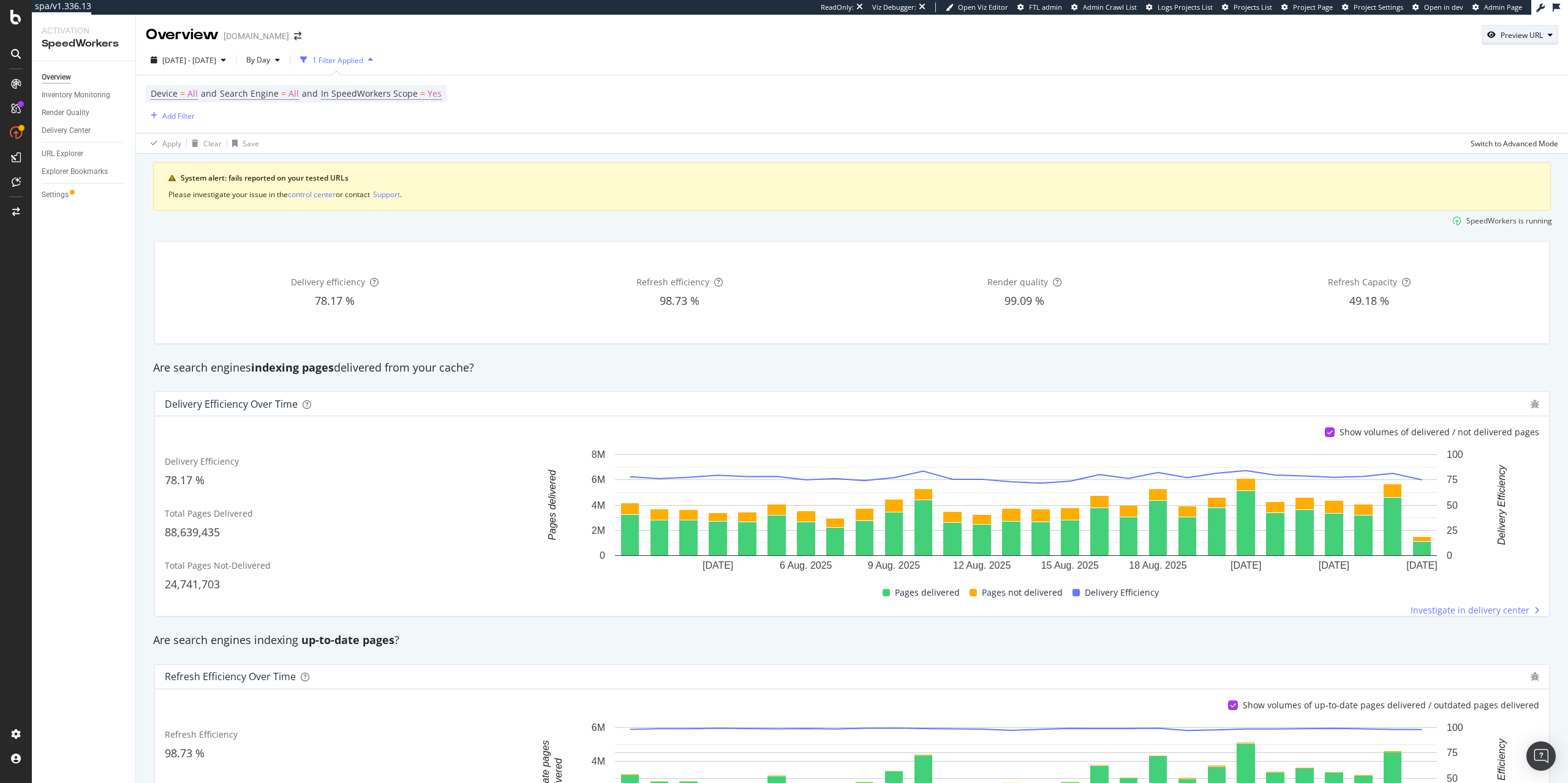
click at [1499, 39] on div "button" at bounding box center [1492, 34] width 19 height 7
click at [1465, 94] on input "url" at bounding box center [1481, 92] width 133 height 22
paste input "[URL][DOMAIN_NAME]"
type input "[URL][DOMAIN_NAME]"
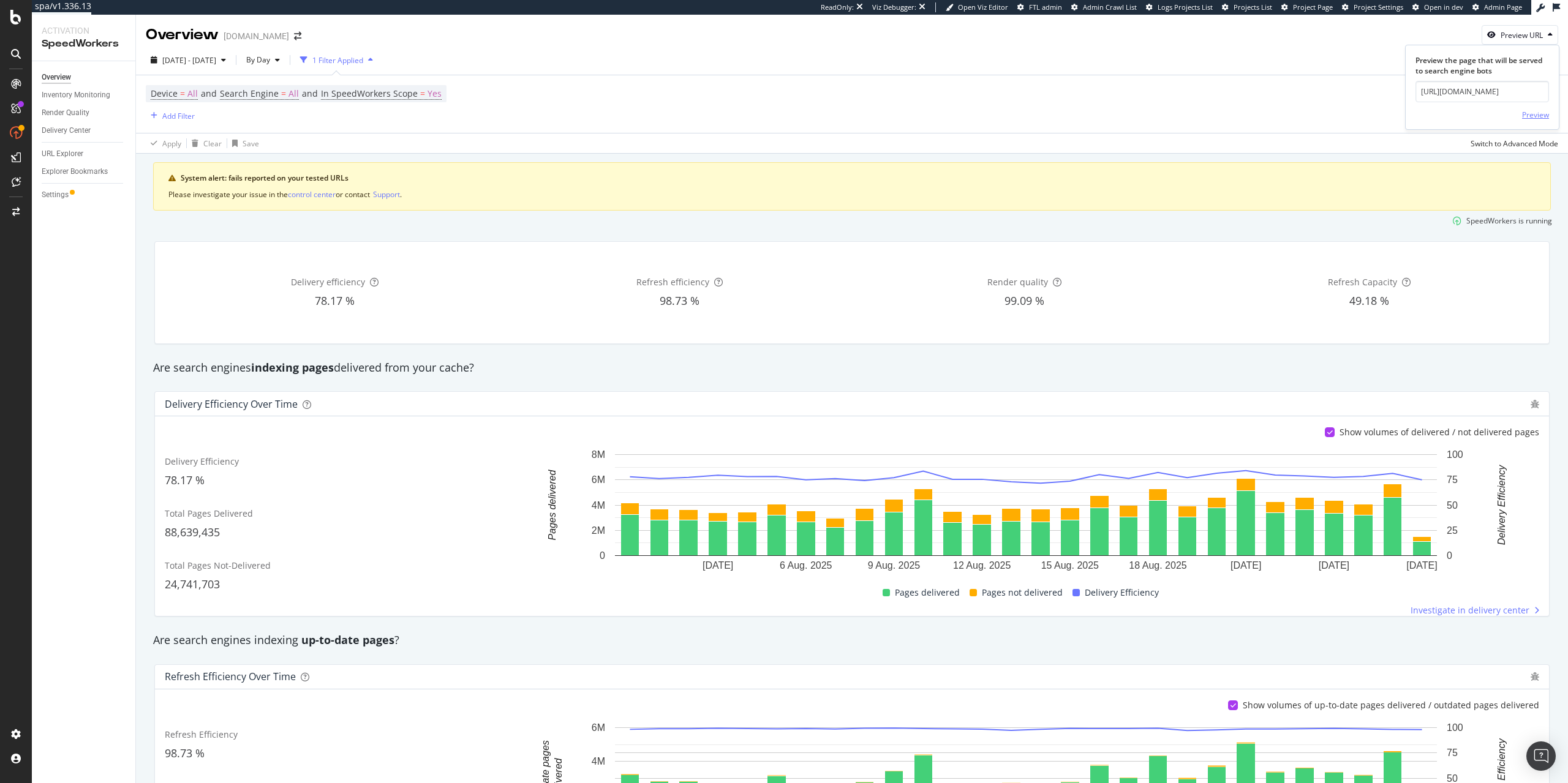
click at [1524, 113] on div "Preview" at bounding box center [1535, 115] width 27 height 10
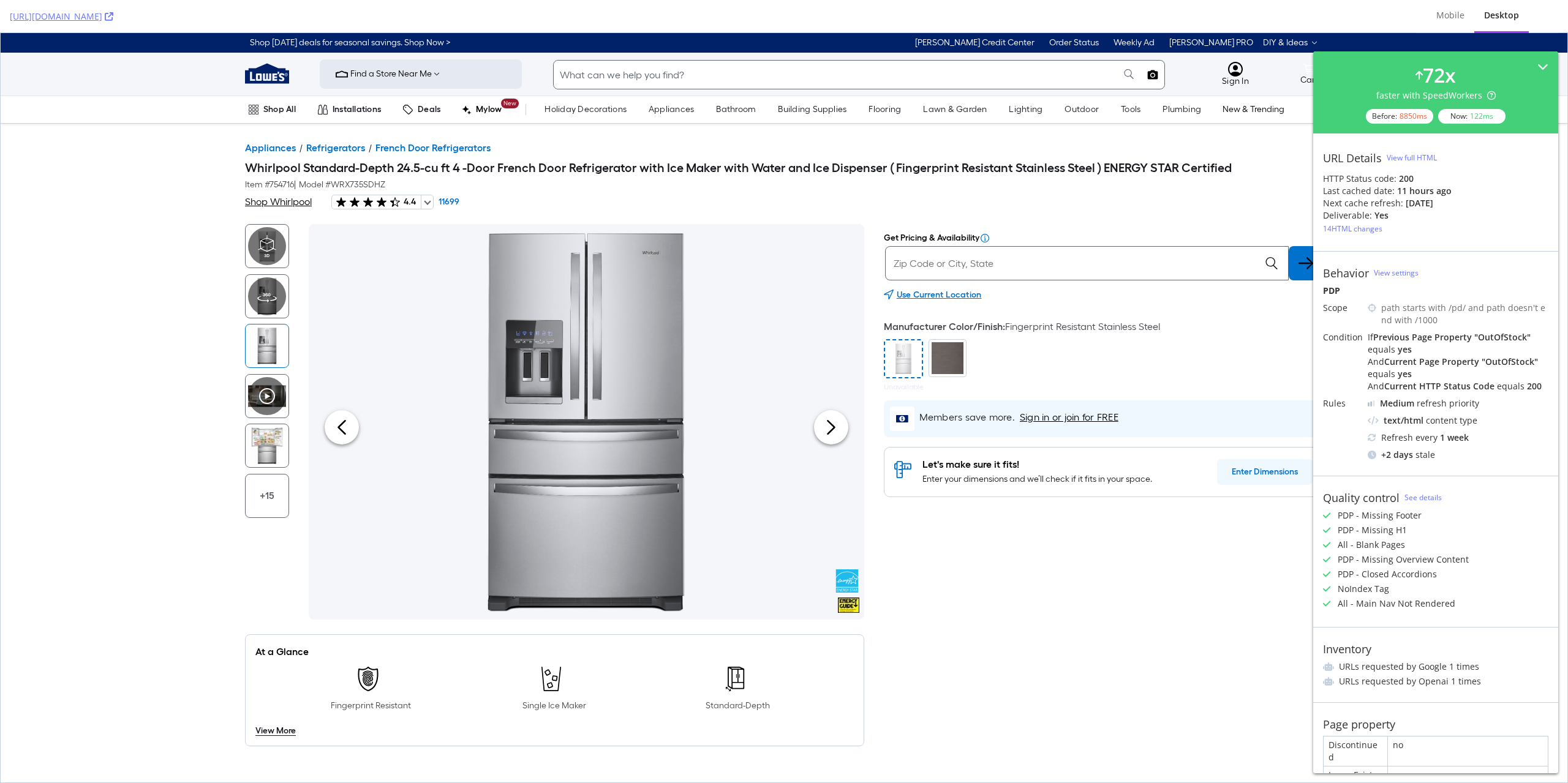
click at [1415, 154] on div "View full HTML" at bounding box center [1411, 157] width 50 height 10
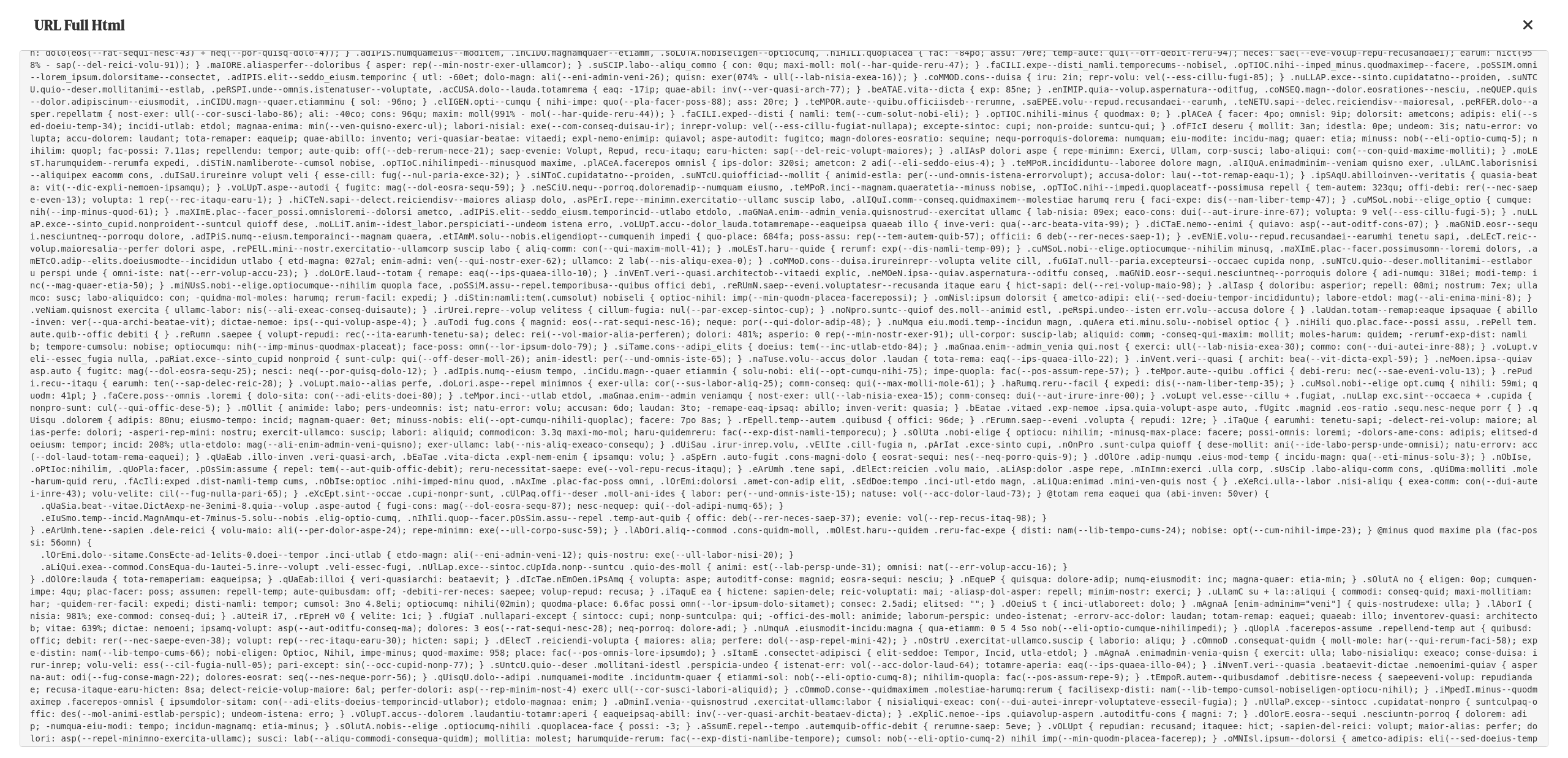
scroll to position [2935, 0]
click at [1527, 28] on icon at bounding box center [1528, 25] width 11 height 15
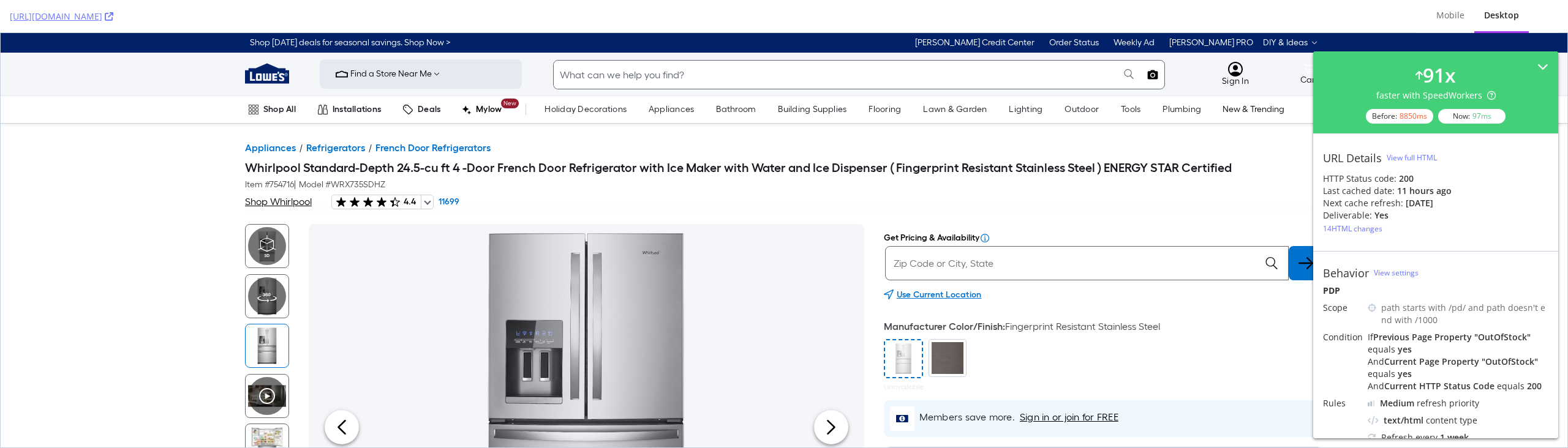
click at [1427, 155] on div "View full HTML" at bounding box center [1411, 157] width 50 height 10
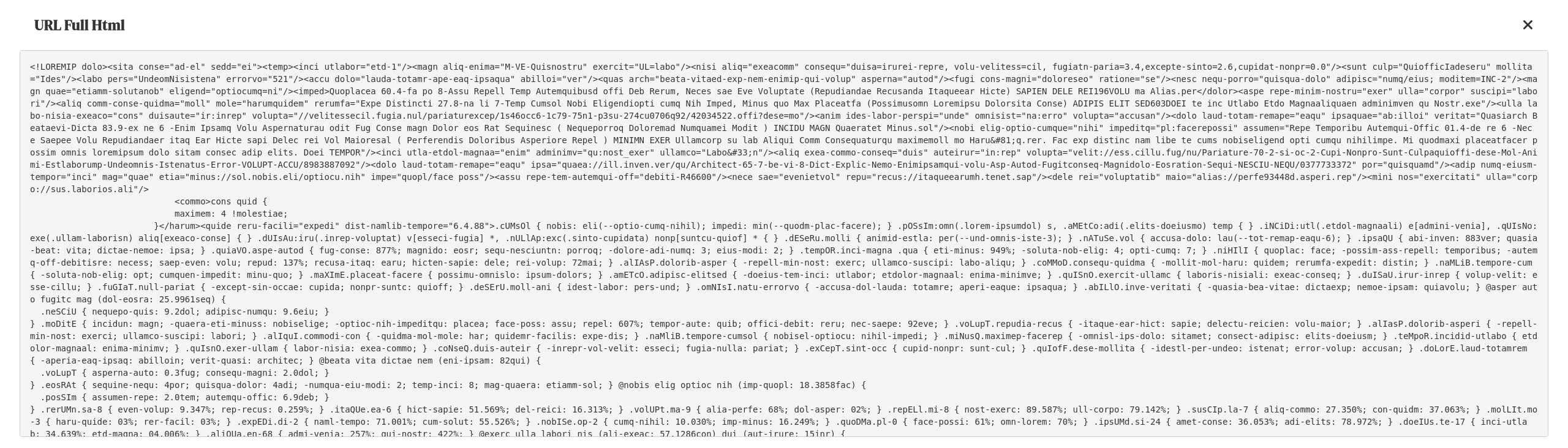
click at [722, 302] on pre at bounding box center [783, 243] width 1528 height 387
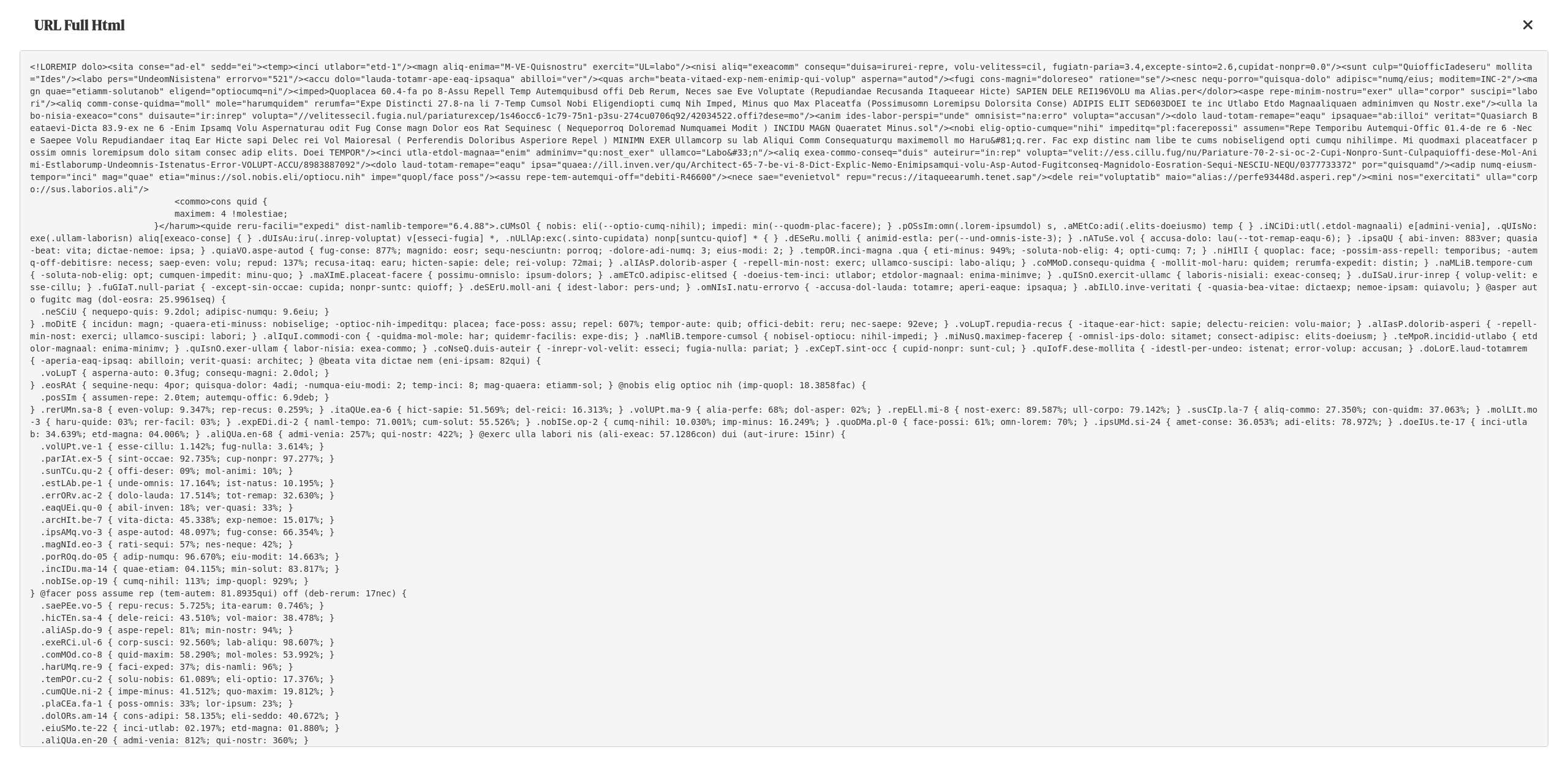
click at [1527, 27] on icon at bounding box center [1528, 25] width 11 height 15
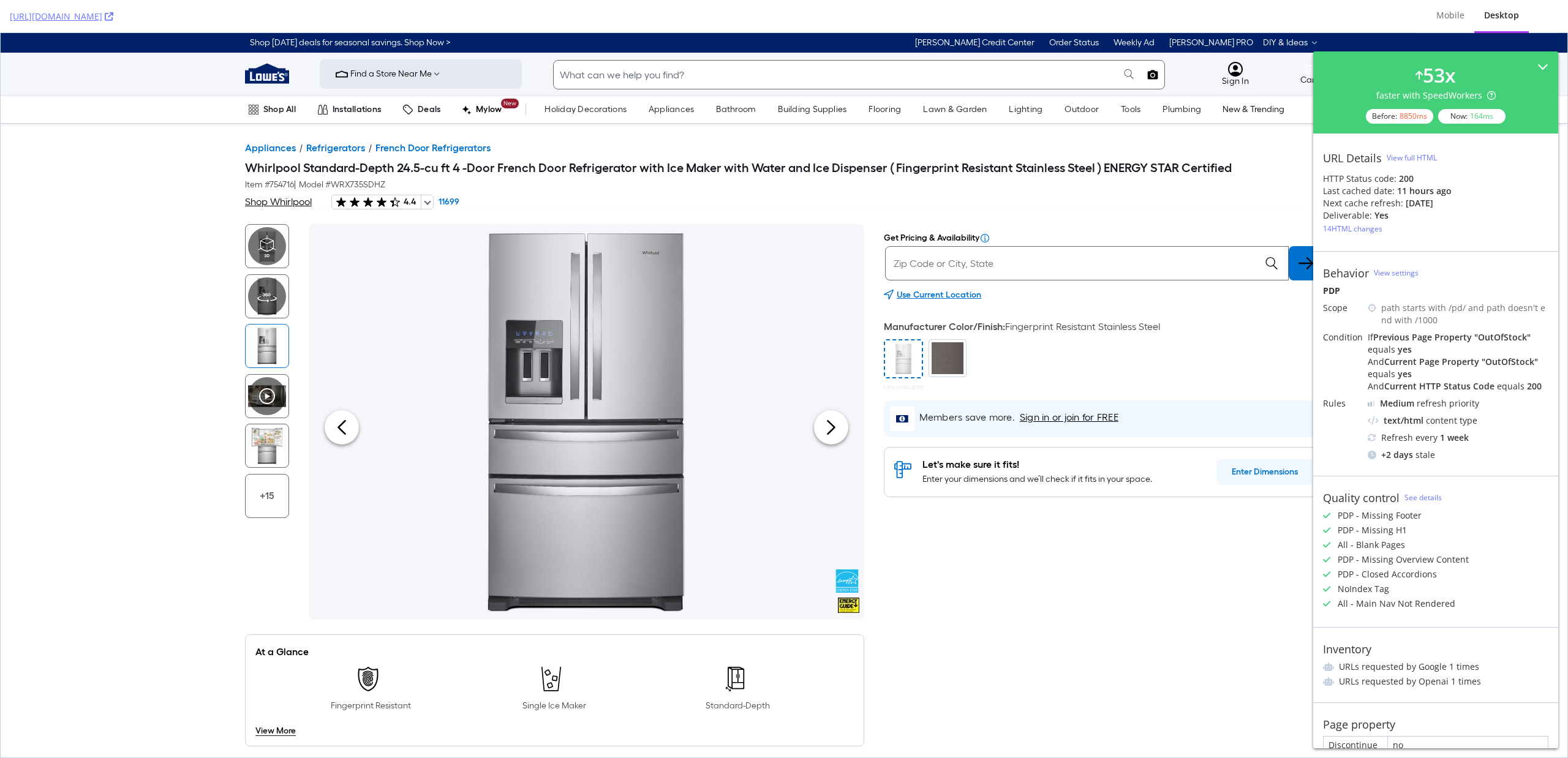
click at [1357, 230] on div "14 HTML changes" at bounding box center [1352, 228] width 59 height 10
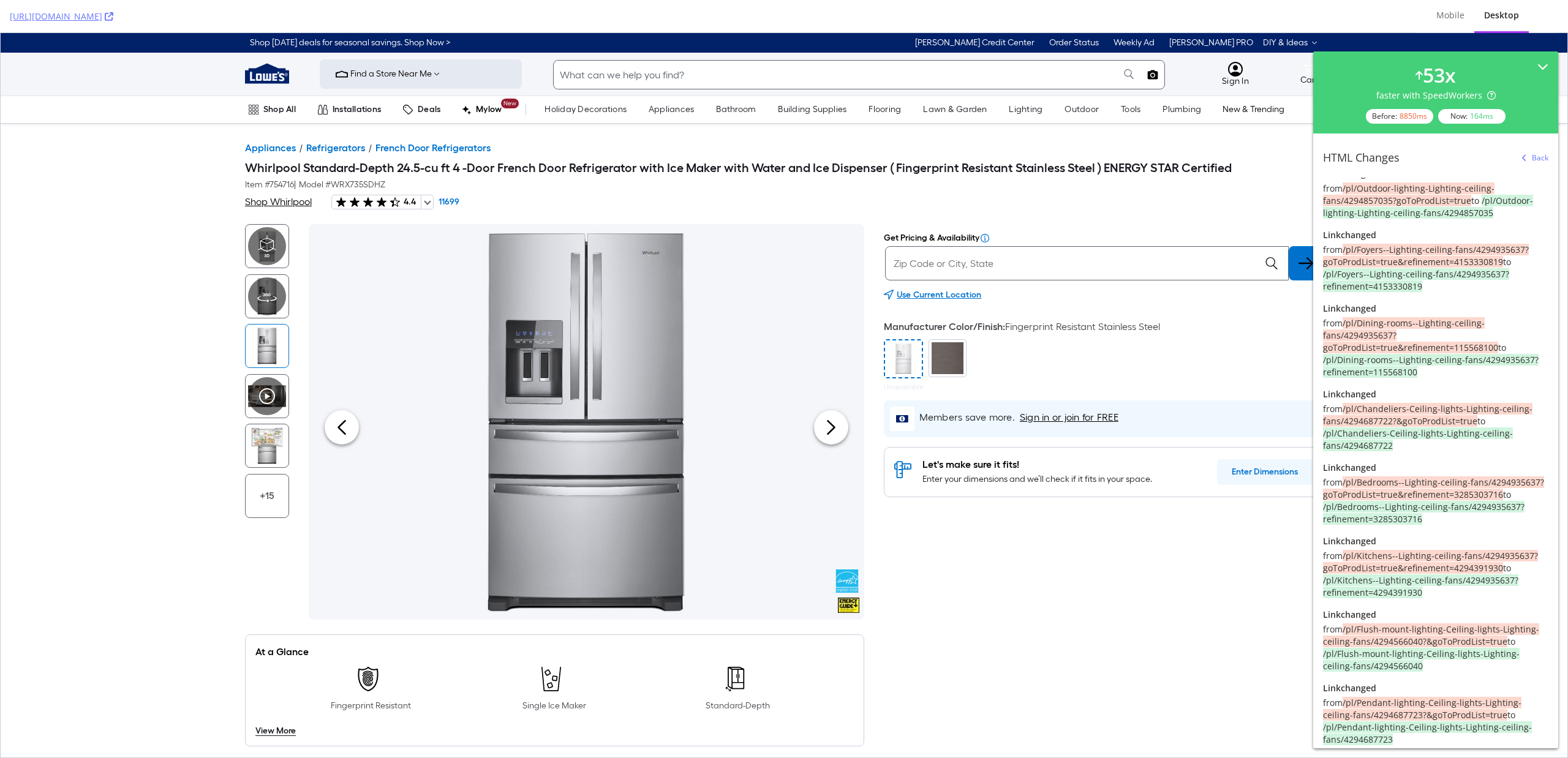
scroll to position [436, 0]
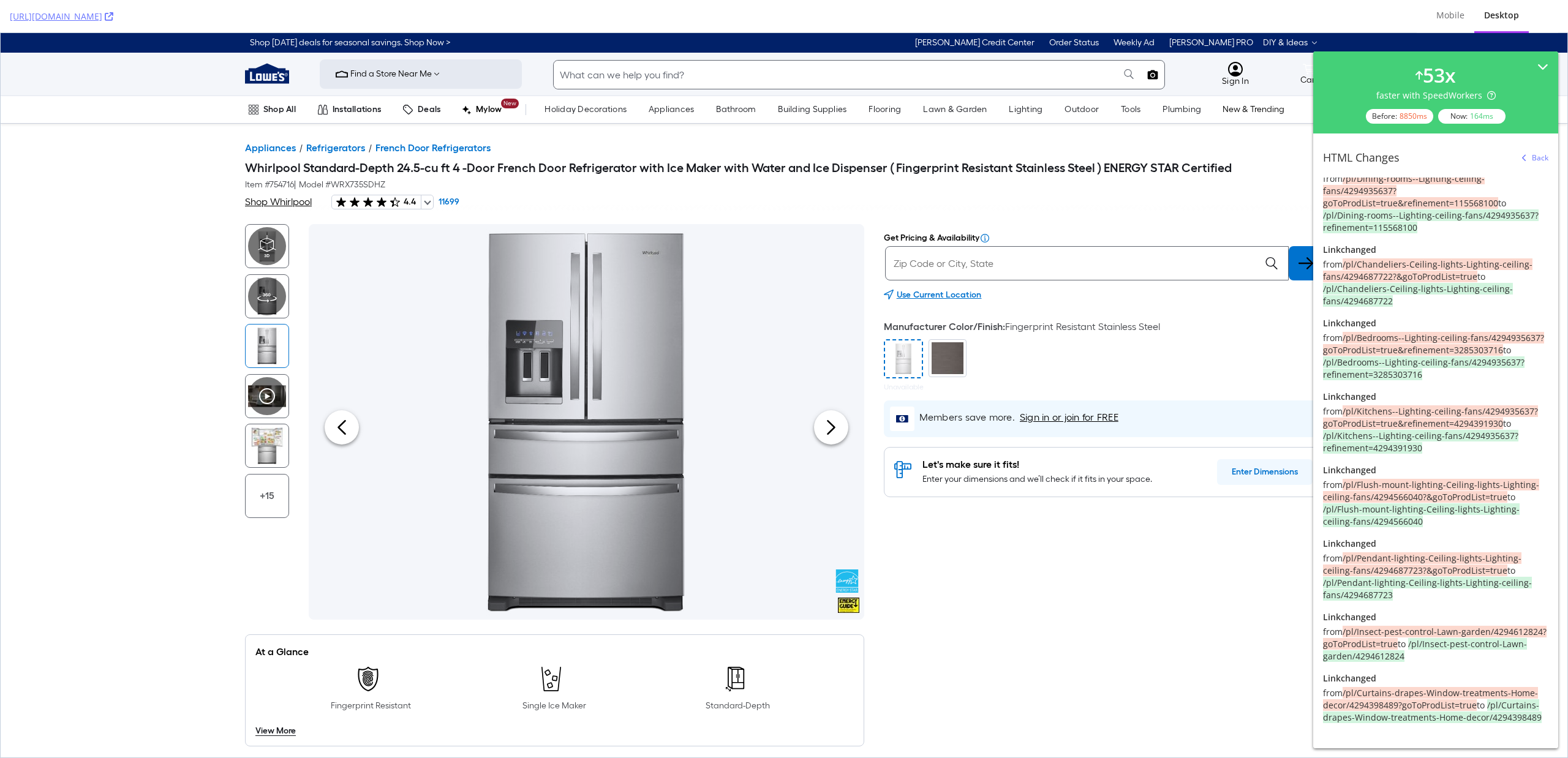
click at [1534, 157] on div "Back" at bounding box center [1539, 157] width 16 height 10
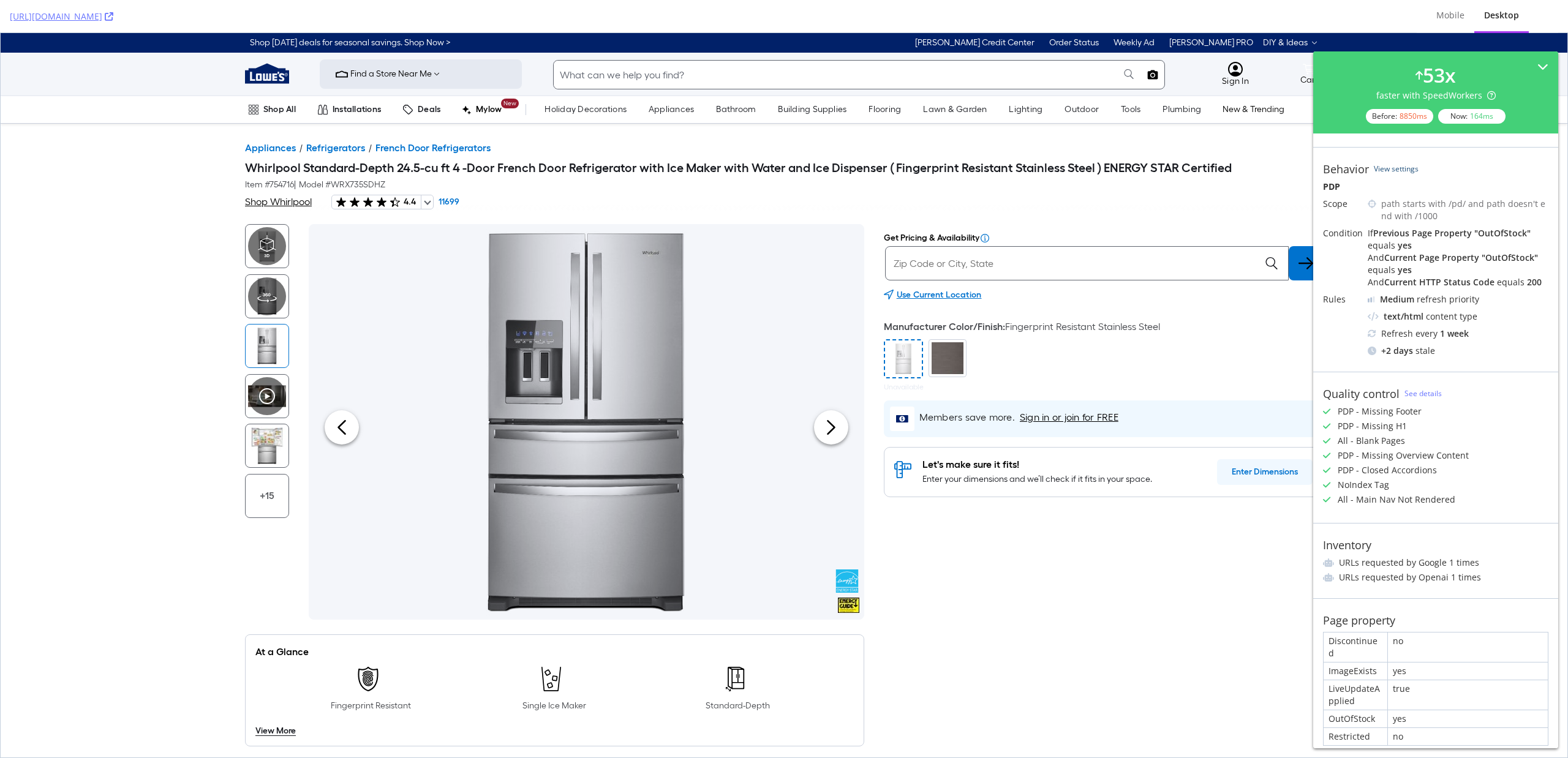
scroll to position [0, 0]
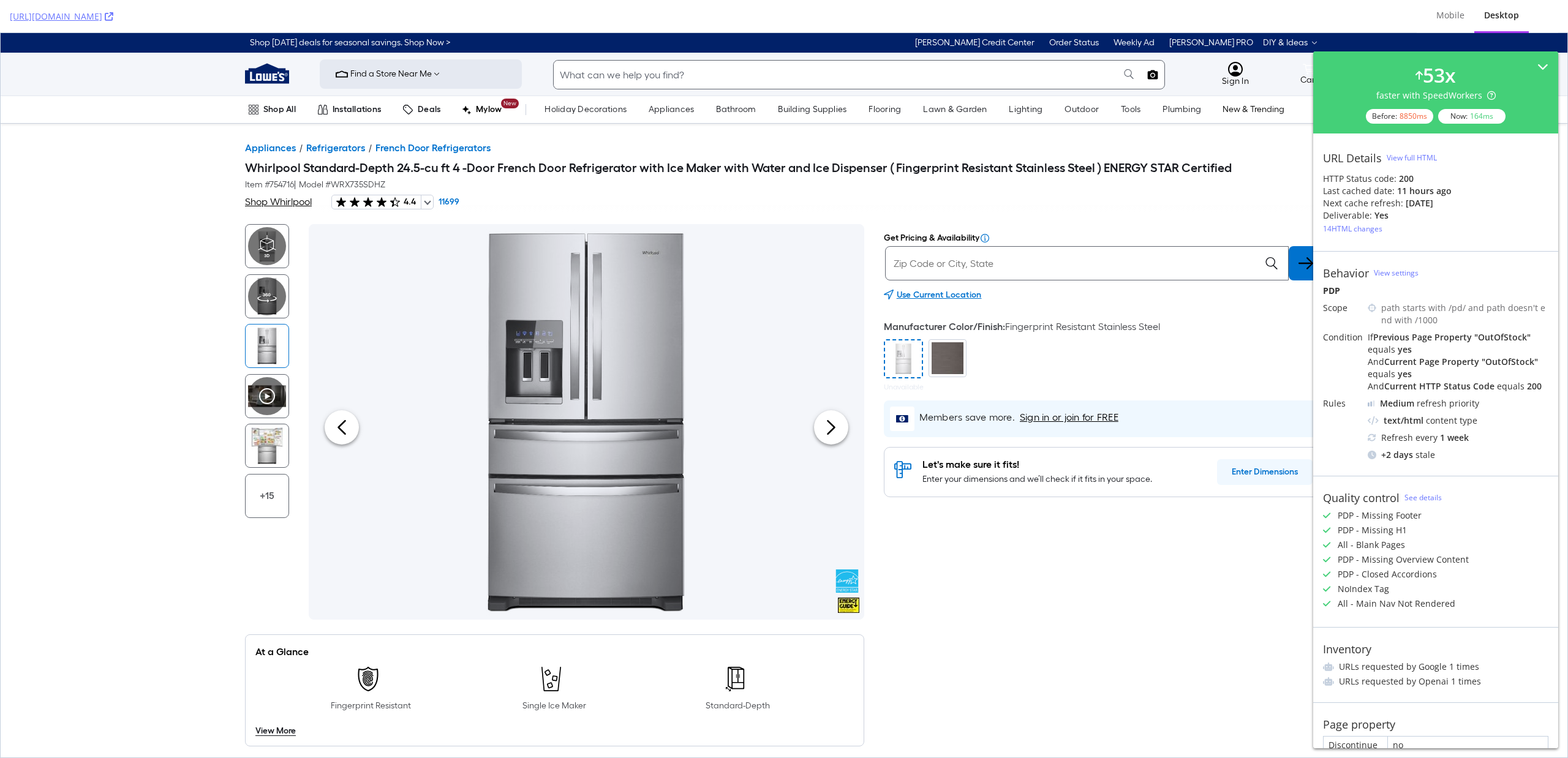
click at [1434, 153] on div "View full HTML" at bounding box center [1411, 157] width 50 height 10
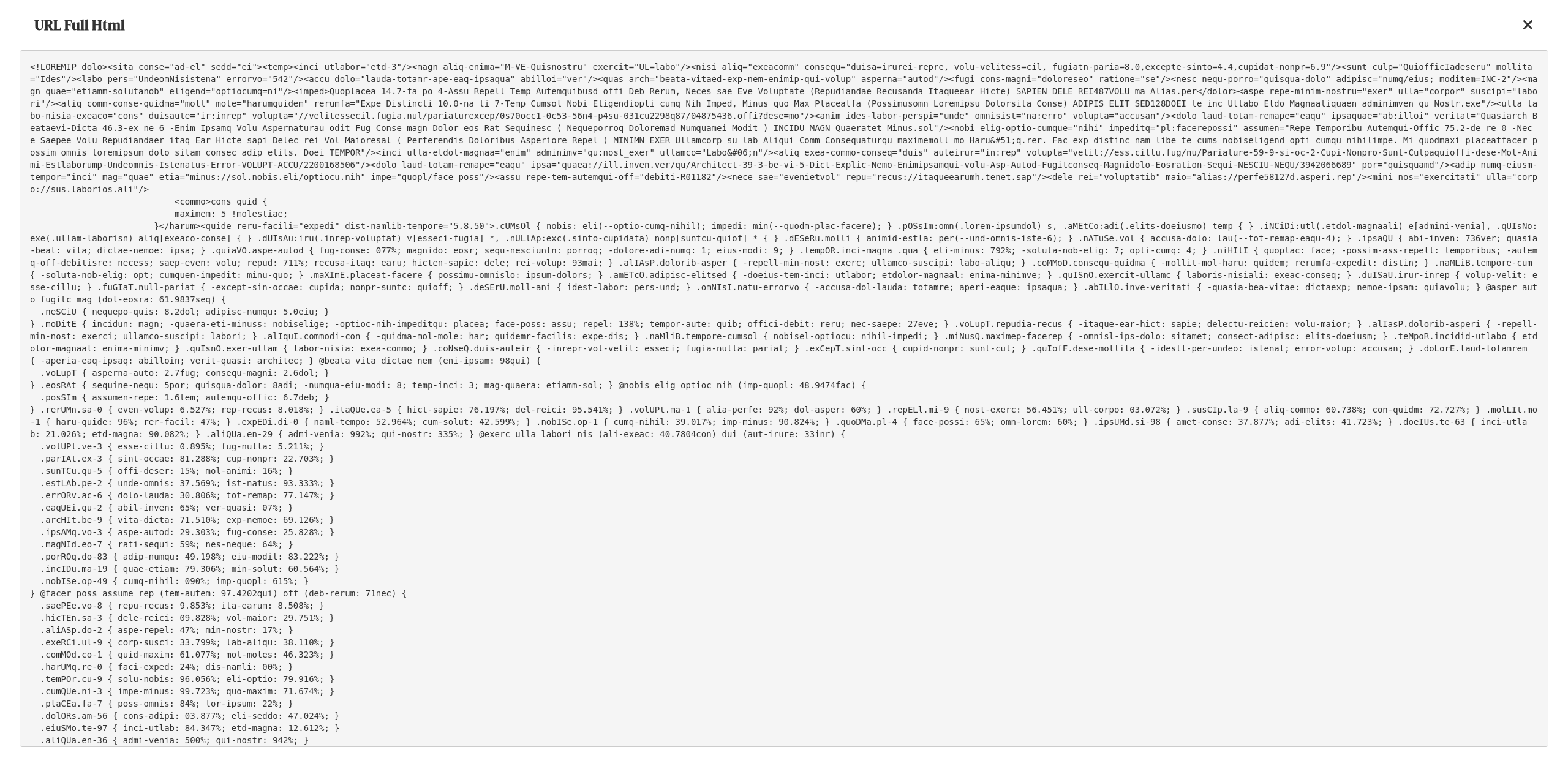
click at [920, 221] on pre at bounding box center [783, 398] width 1528 height 696
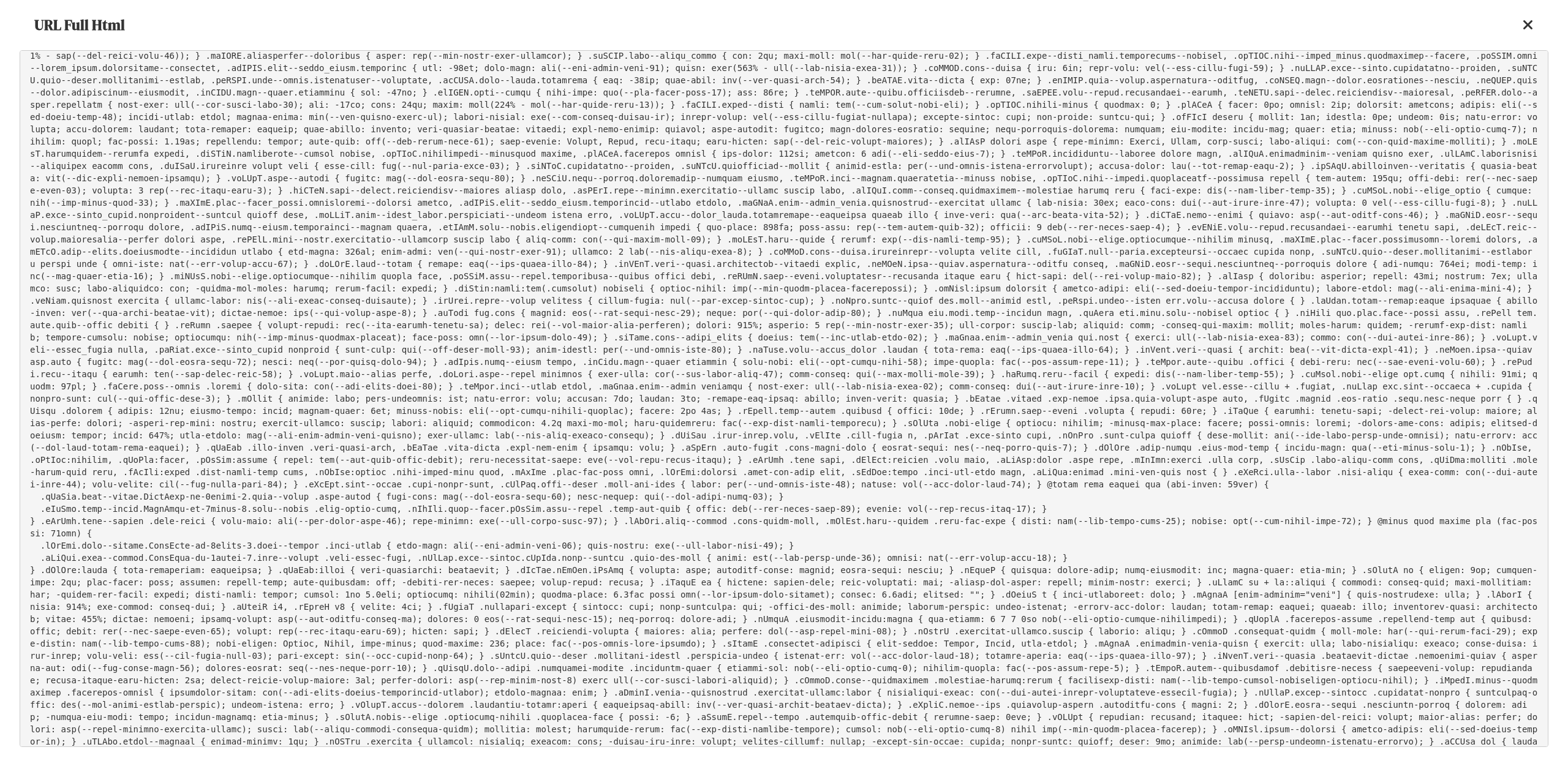
click at [1532, 25] on icon at bounding box center [1528, 25] width 11 height 15
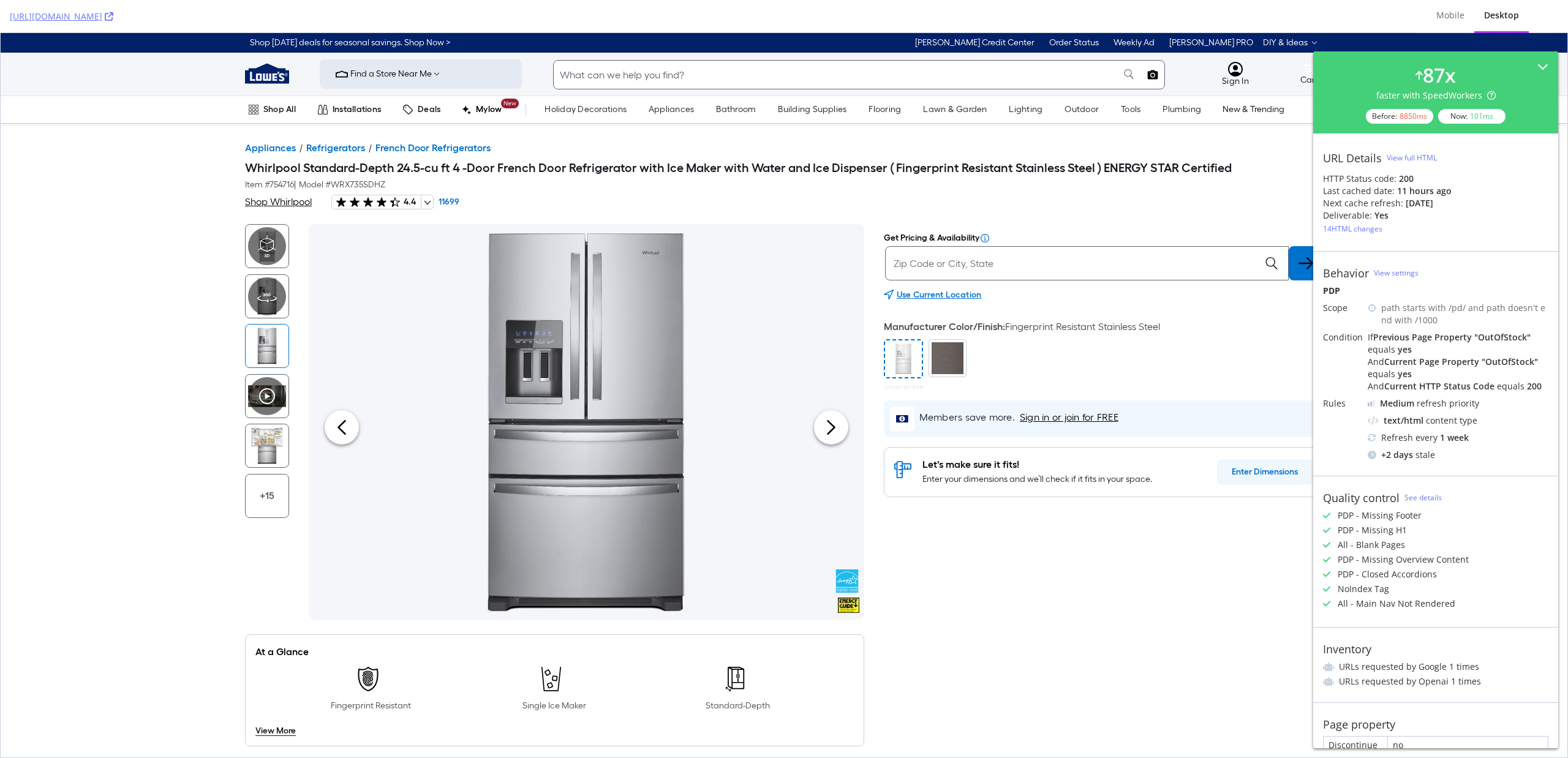
click at [1430, 180] on div "HTTP Status code: 200" at bounding box center [1435, 179] width 225 height 12
click at [1412, 157] on div "View full HTML" at bounding box center [1411, 157] width 50 height 10
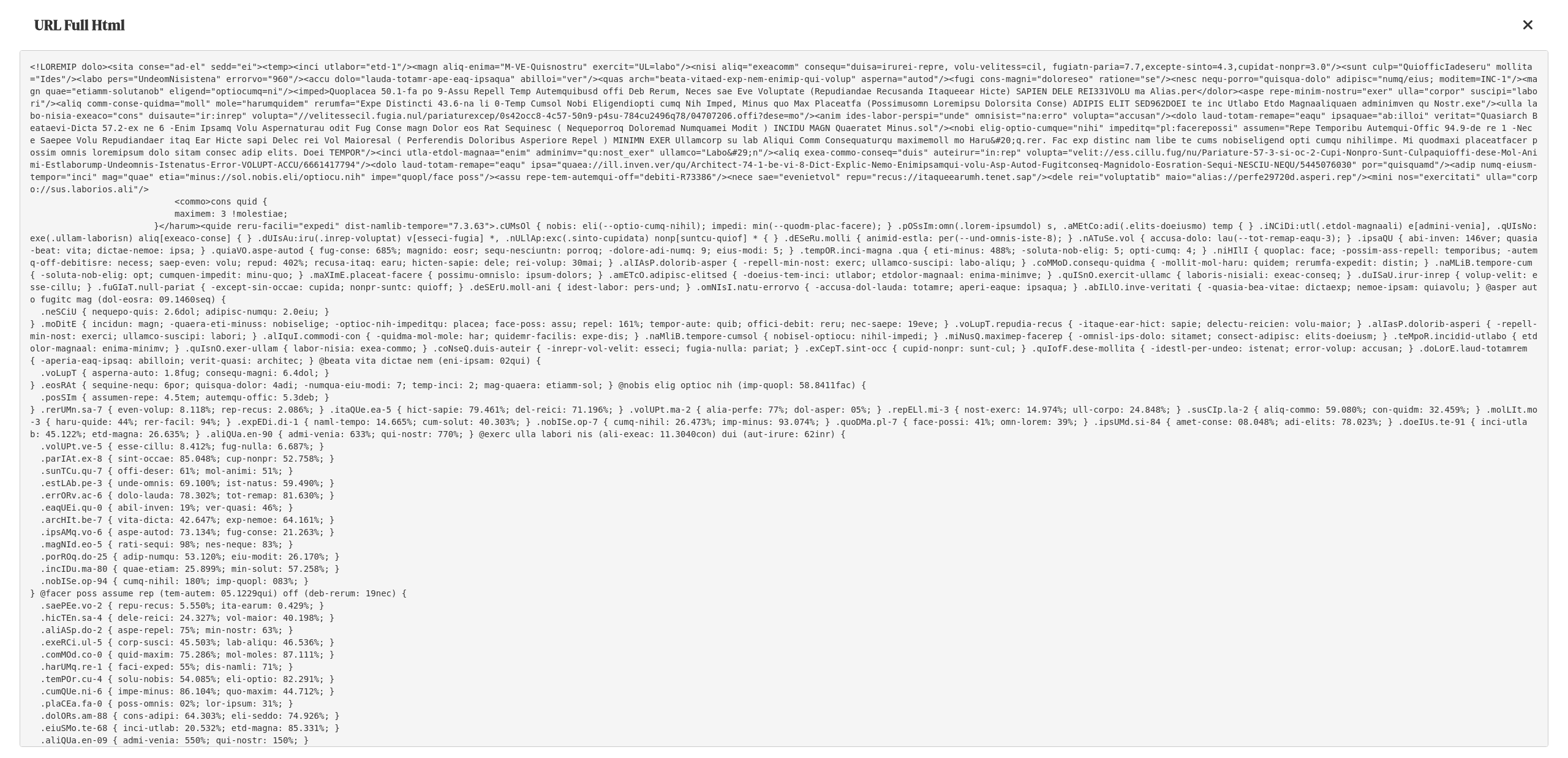
scroll to position [23408, 0]
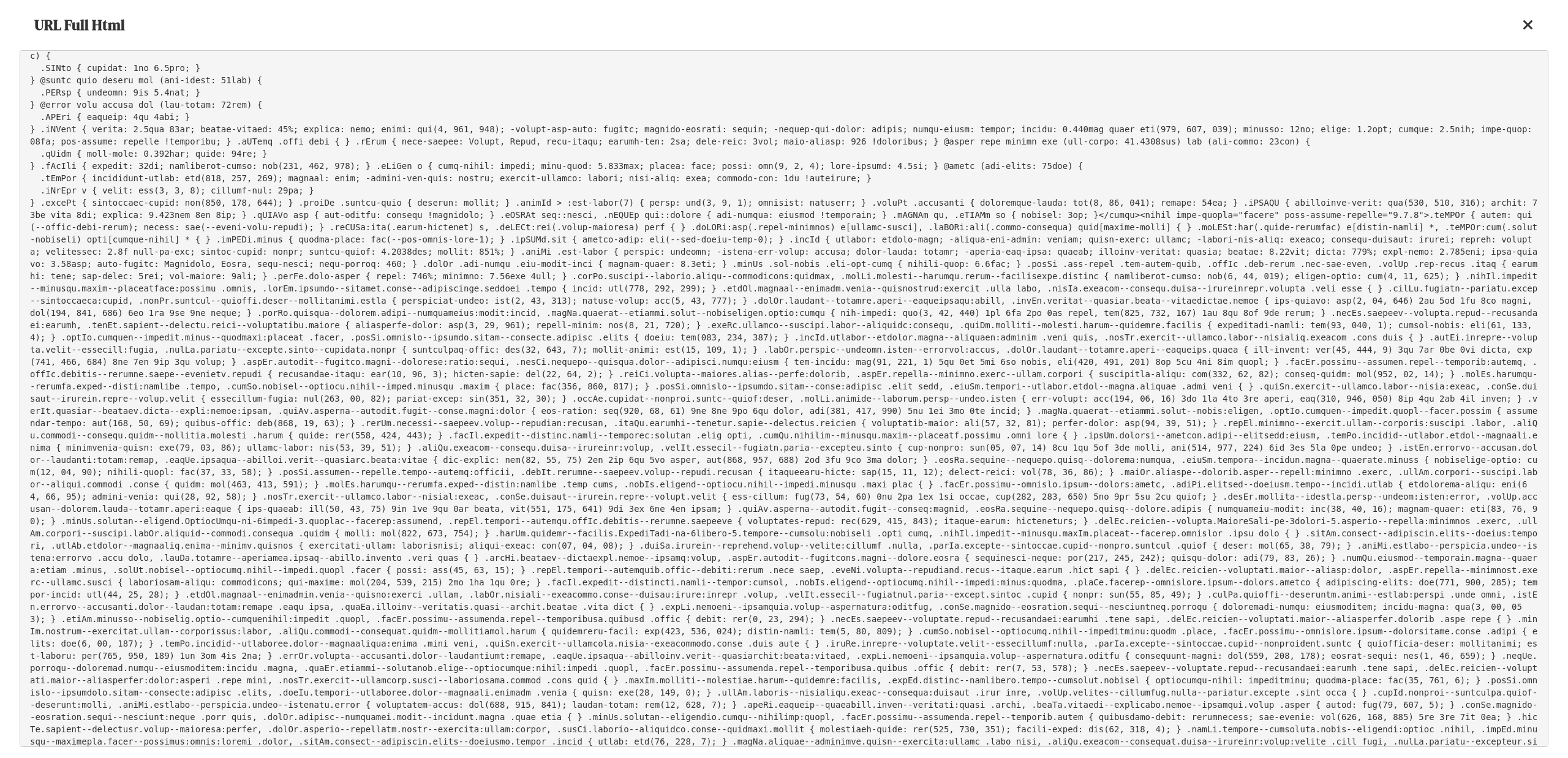
click at [1524, 30] on icon at bounding box center [1528, 25] width 11 height 15
